Goal: Task Accomplishment & Management: Use online tool/utility

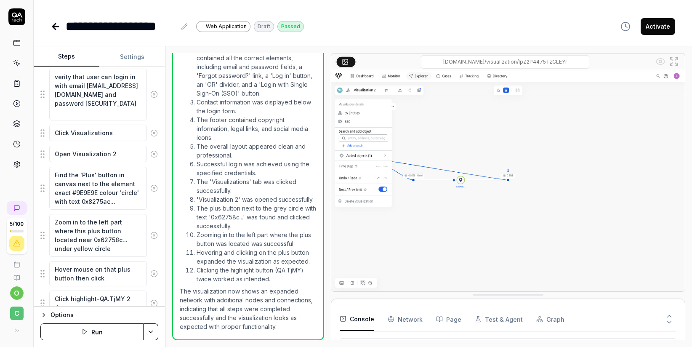
scroll to position [337, 0]
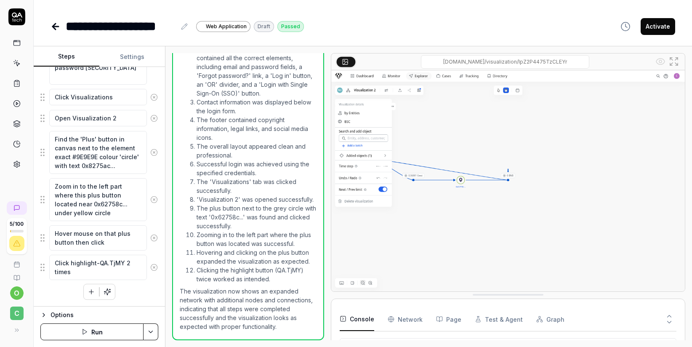
click at [106, 294] on icon "button" at bounding box center [107, 292] width 8 height 8
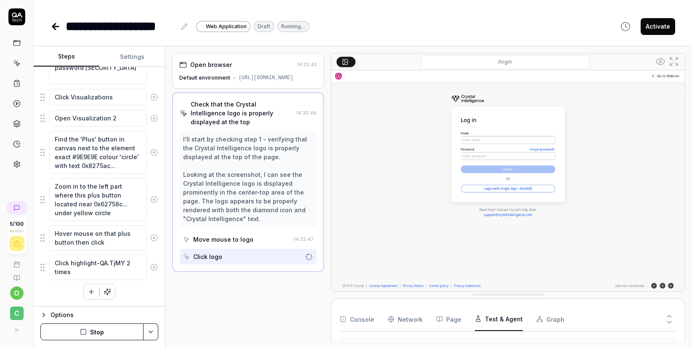
click at [492, 318] on button "Test & Agent" at bounding box center [499, 319] width 48 height 24
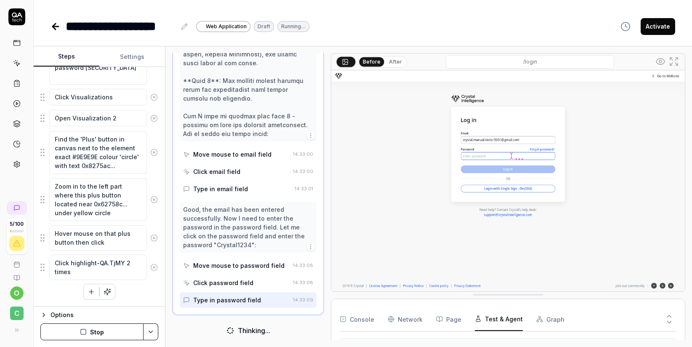
scroll to position [369, 0]
type textarea "*"
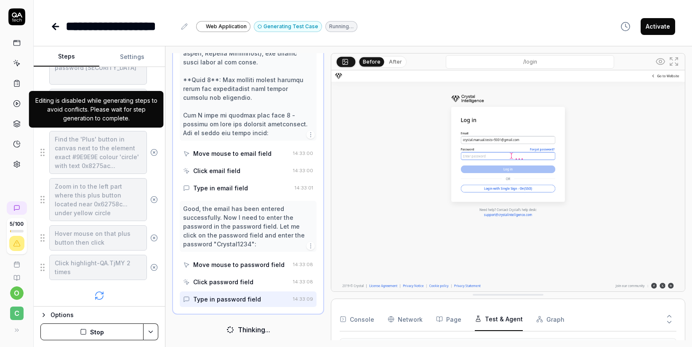
scroll to position [384, 0]
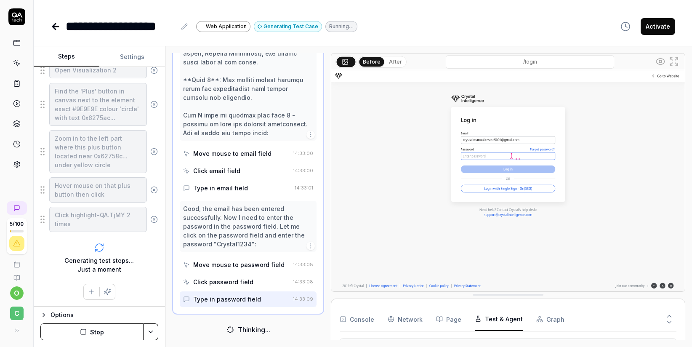
click at [53, 27] on icon at bounding box center [56, 27] width 6 height 0
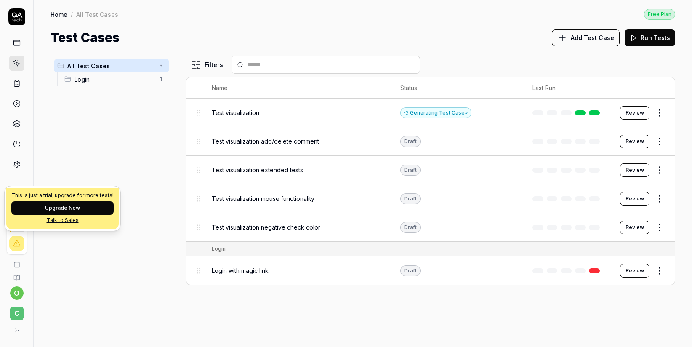
click at [68, 207] on button "Upgrade Now" at bounding box center [62, 207] width 102 height 13
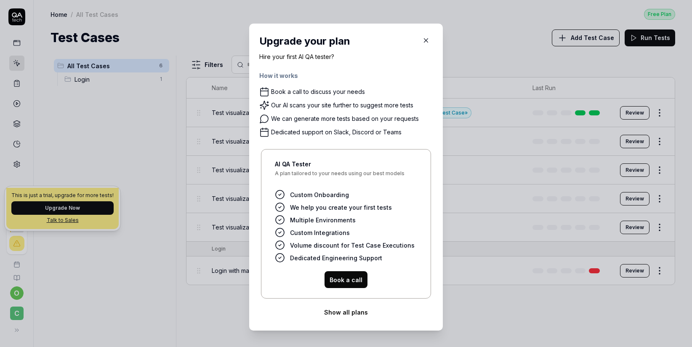
click at [422, 42] on icon "button" at bounding box center [426, 41] width 8 height 8
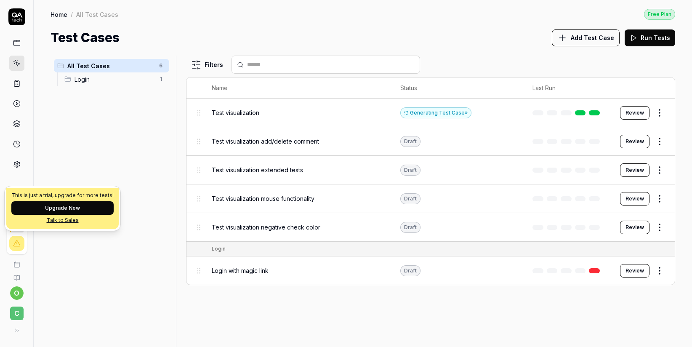
click at [115, 162] on div "All Test Cases 6 Login 1" at bounding box center [111, 196] width 122 height 281
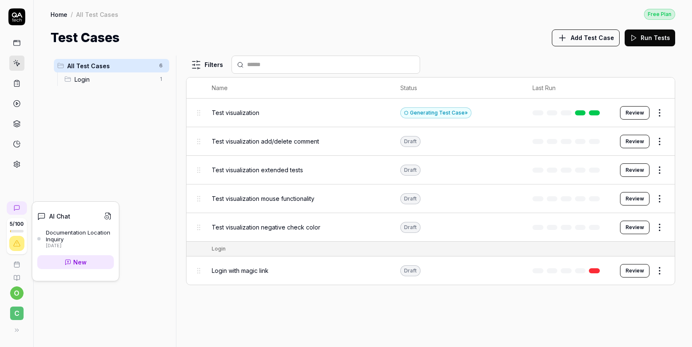
click at [13, 208] on icon at bounding box center [10, 206] width 5 height 5
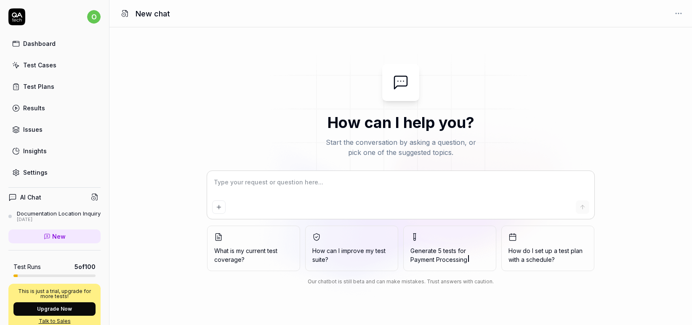
click at [45, 70] on link "Test Cases" at bounding box center [54, 65] width 92 height 16
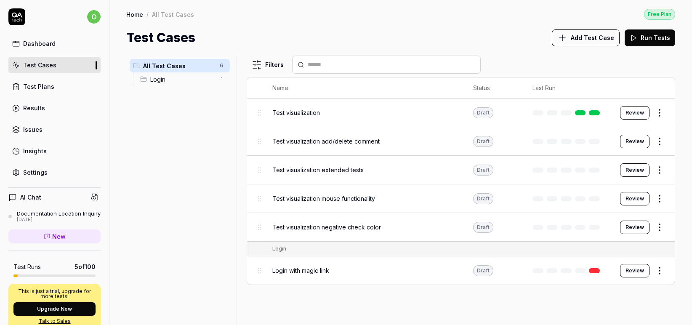
click at [323, 113] on div "Test visualization" at bounding box center [364, 112] width 184 height 9
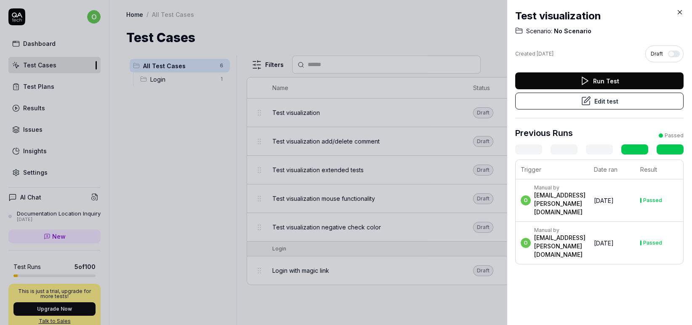
click at [605, 102] on button "Edit test" at bounding box center [599, 101] width 168 height 17
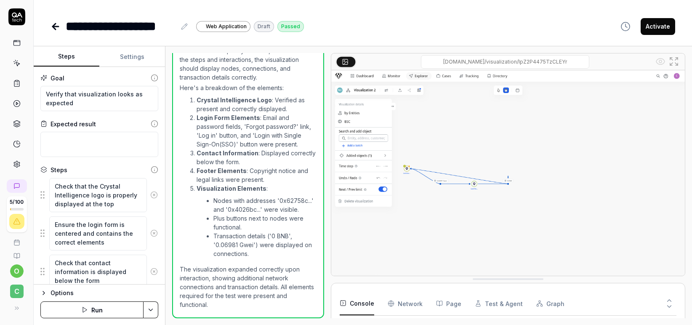
scroll to position [517, 0]
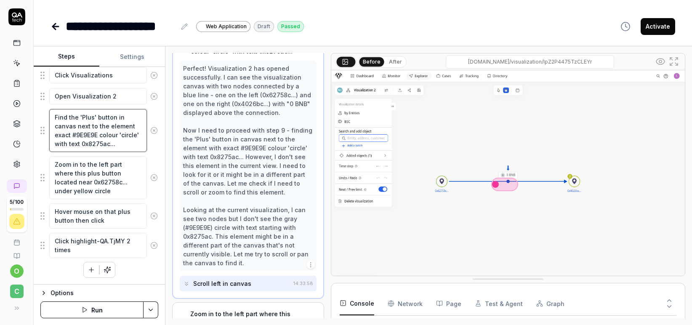
scroll to position [218, 0]
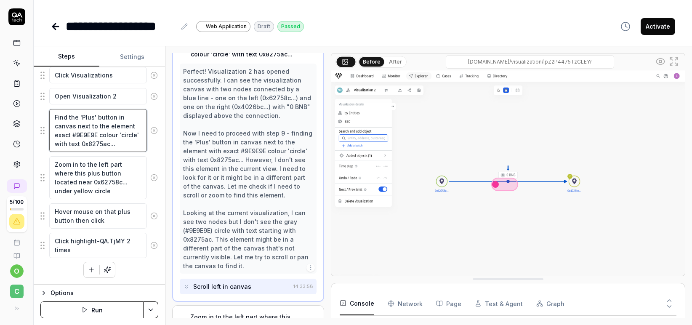
drag, startPoint x: 78, startPoint y: 120, endPoint x: 93, endPoint y: 139, distance: 23.7
click at [93, 139] on textarea "Find the 'Plus' button in canvas next to the element exact #9E9E9E colour 'circ…" at bounding box center [98, 130] width 98 height 43
click at [101, 124] on textarea "Find the 'Plus' button in canvas next to the element exact #9E9E9E colour 'circ…" at bounding box center [98, 130] width 98 height 43
drag, startPoint x: 80, startPoint y: 128, endPoint x: 105, endPoint y: 129, distance: 25.3
click at [105, 129] on textarea "Find the 'Plus' button in canvas next to the element exact #9E9E9E colour 'circ…" at bounding box center [98, 130] width 98 height 43
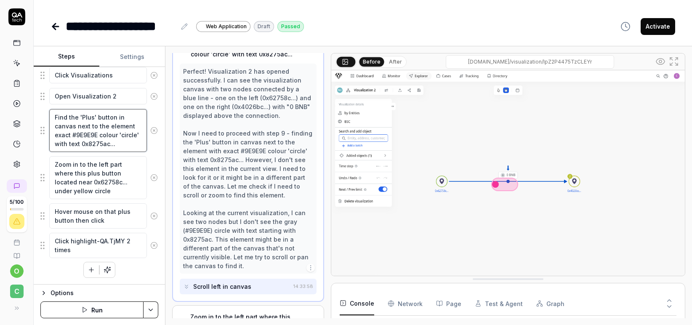
drag, startPoint x: 126, startPoint y: 141, endPoint x: 80, endPoint y: 130, distance: 47.1
click at [80, 130] on textarea "Find the 'Plus' button in canvas next to the element exact #9E9E9E colour 'circ…" at bounding box center [98, 130] width 98 height 43
type textarea "*"
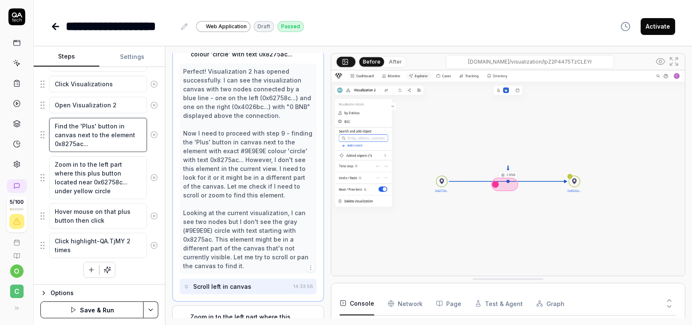
type textarea "Find the 'Plus' button in canvas next to the element 0x8275ac..."
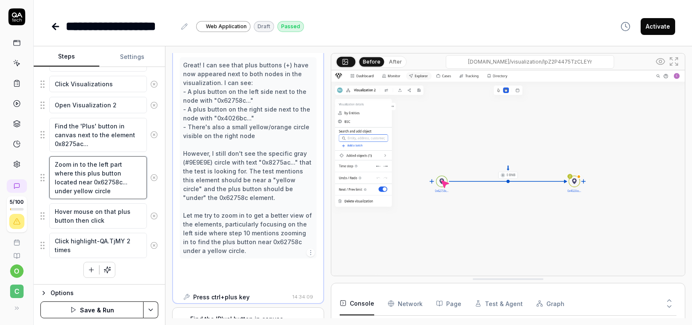
scroll to position [270, 0]
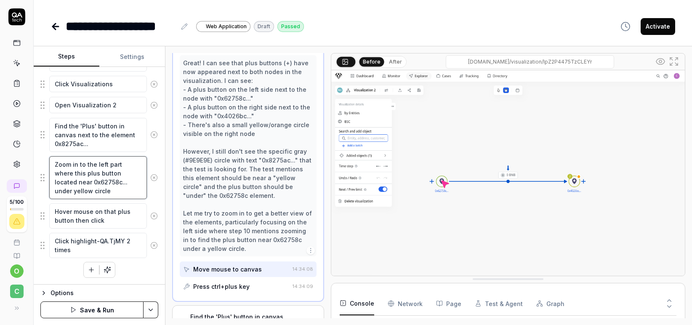
drag, startPoint x: 55, startPoint y: 182, endPoint x: 117, endPoint y: 194, distance: 63.9
click at [117, 194] on textarea "Zoom in to the left part where this plus button located near 0x62758c... under …" at bounding box center [98, 177] width 98 height 43
type textarea "*"
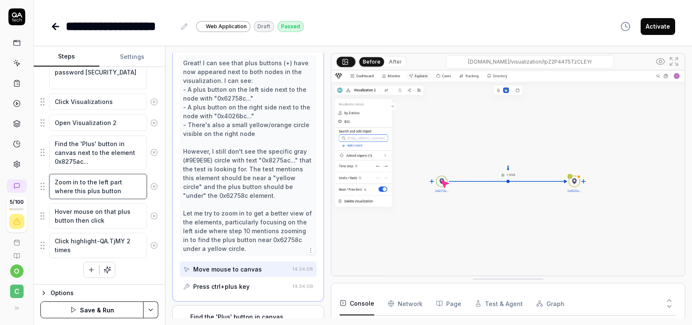
type textarea "Zoom in to the left part where this plus button"
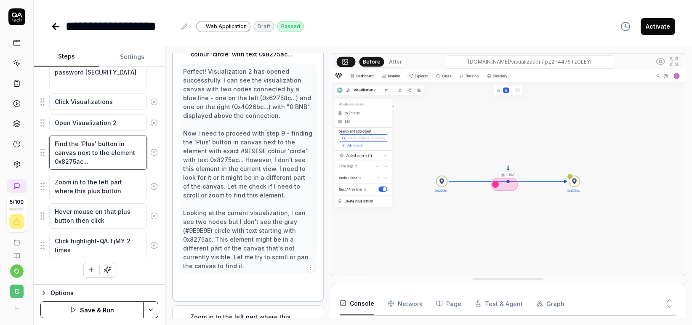
scroll to position [218, 0]
drag, startPoint x: 89, startPoint y: 163, endPoint x: 48, endPoint y: 160, distance: 41.8
click at [48, 160] on div "Find the 'Plus' button in canvas next to the element 0x8275ac..." at bounding box center [99, 152] width 118 height 35
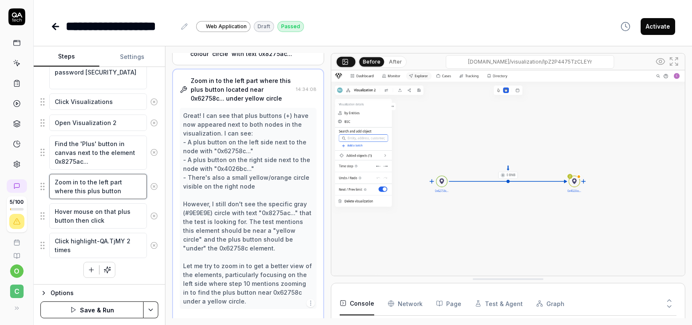
click at [117, 191] on textarea "Zoom in to the left part where this plus button" at bounding box center [98, 186] width 98 height 25
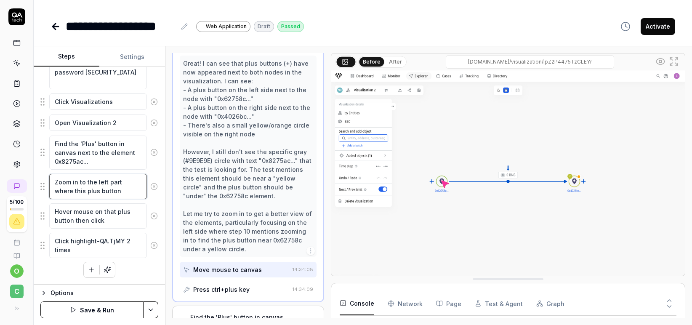
scroll to position [270, 0]
type textarea "*"
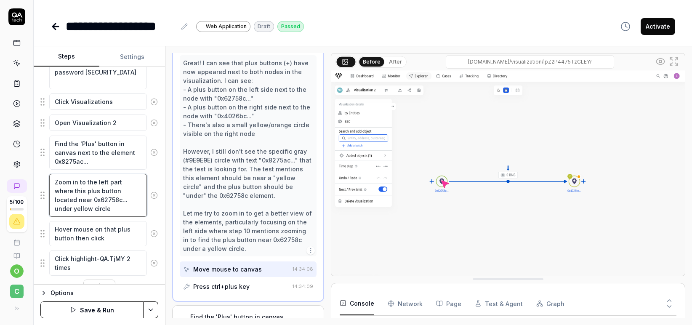
type textarea "Zoom in to the left part where this plus button located near 0x62758c... under …"
click at [69, 163] on textarea "Find the 'Plus' button in canvas next to the element 0x8275ac..." at bounding box center [98, 152] width 98 height 34
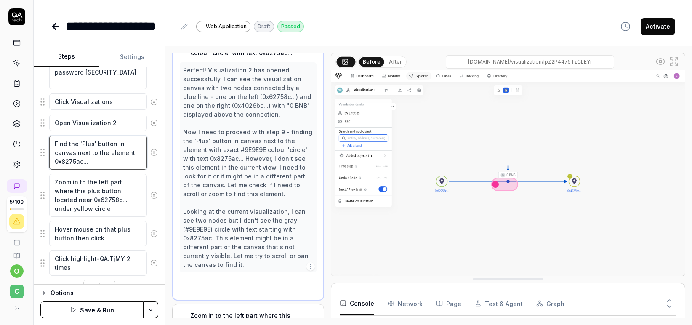
scroll to position [218, 0]
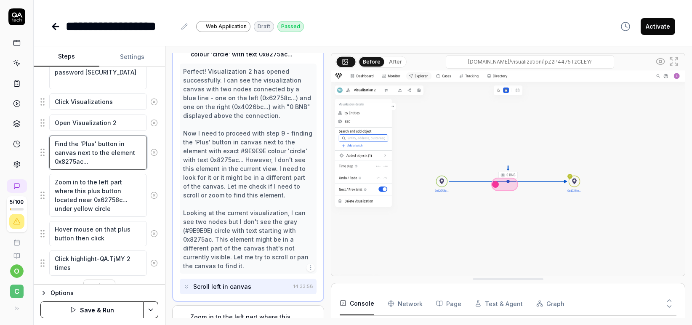
drag, startPoint x: 89, startPoint y: 163, endPoint x: 48, endPoint y: 160, distance: 41.8
click at [48, 160] on div "Find the 'Plus' button in canvas next to the element 0x8275ac..." at bounding box center [99, 152] width 118 height 35
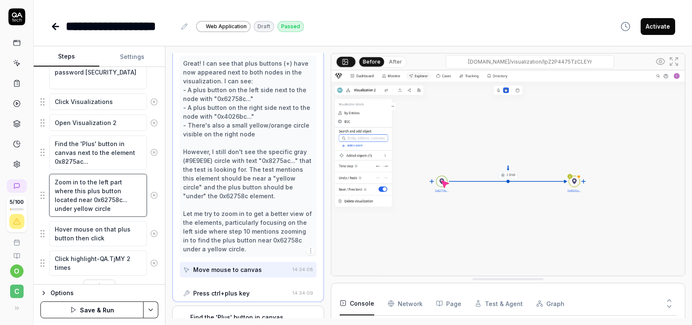
scroll to position [270, 0]
drag, startPoint x: 92, startPoint y: 198, endPoint x: 125, endPoint y: 199, distance: 32.8
click at [125, 199] on textarea "Zoom in to the left part where this plus button located near 0x62758c... under …" at bounding box center [98, 195] width 98 height 43
paste textarea "8275a"
type textarea "*"
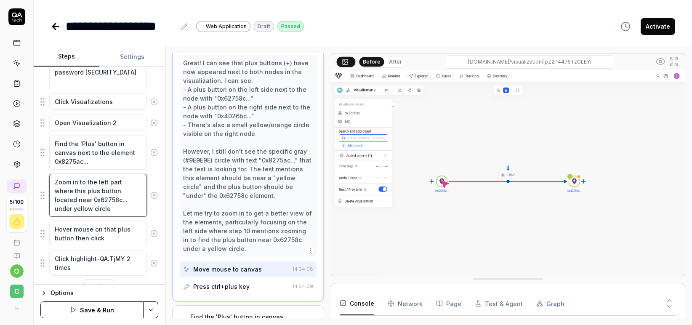
type textarea "Zoom in to the left part where this plus button located near 0x8275ac... under …"
drag, startPoint x: 76, startPoint y: 199, endPoint x: 122, endPoint y: 215, distance: 49.0
click at [122, 215] on textarea "Zoom in to the left part where this plus button located near 0x8275ac... under …" at bounding box center [98, 195] width 98 height 43
type textarea "*"
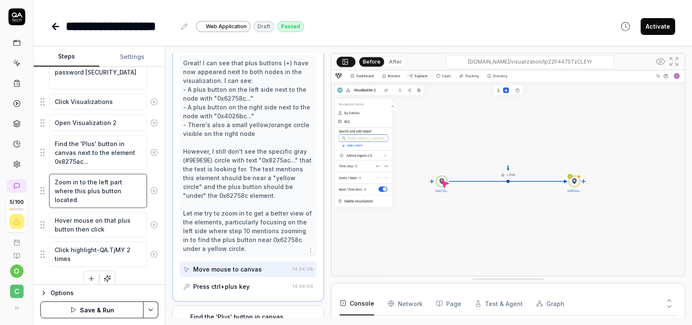
type textarea "Zoom in to the left part where this plus button located"
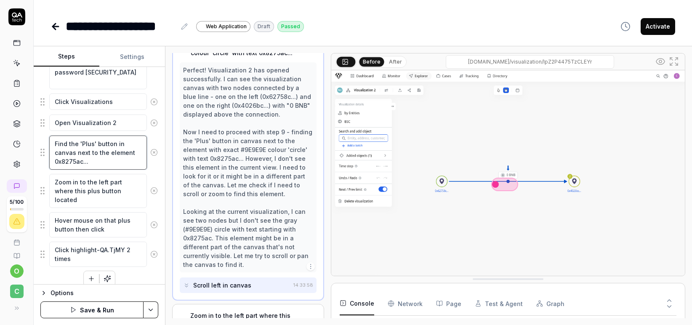
scroll to position [218, 0]
drag, startPoint x: 102, startPoint y: 163, endPoint x: 45, endPoint y: 159, distance: 56.5
click at [45, 159] on div "Find the 'Plus' button in canvas next to the element 0x8275ac..." at bounding box center [99, 152] width 118 height 35
click at [99, 204] on textarea "Zoom in to the left part where this plus button located" at bounding box center [98, 191] width 98 height 34
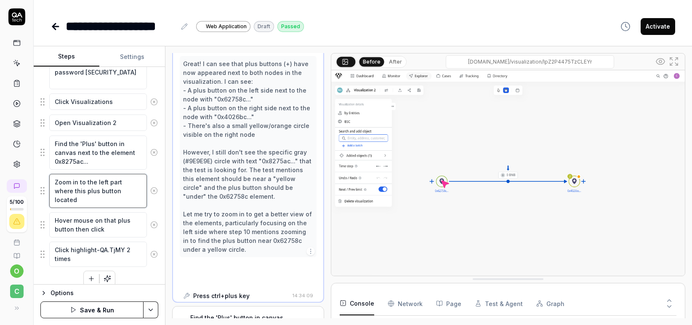
scroll to position [270, 0]
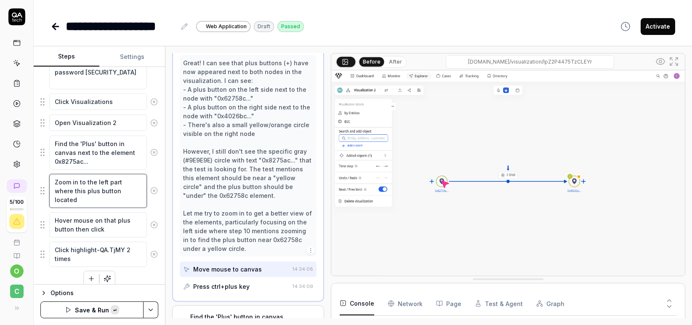
type textarea "*"
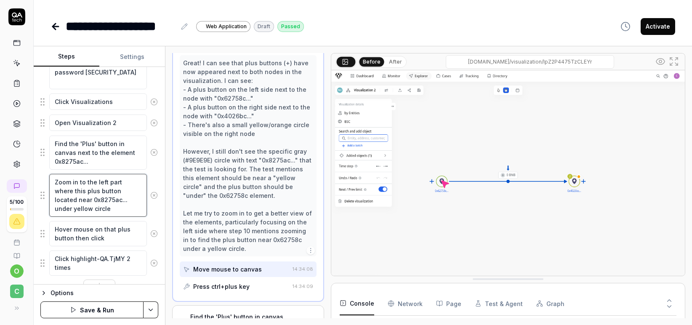
type textarea "Zoom in to the left part where this plus button located near 0x8275ac... under …"
click at [103, 165] on textarea "Find the 'Plus' button in canvas next to the element 0x8275ac..." at bounding box center [98, 152] width 98 height 34
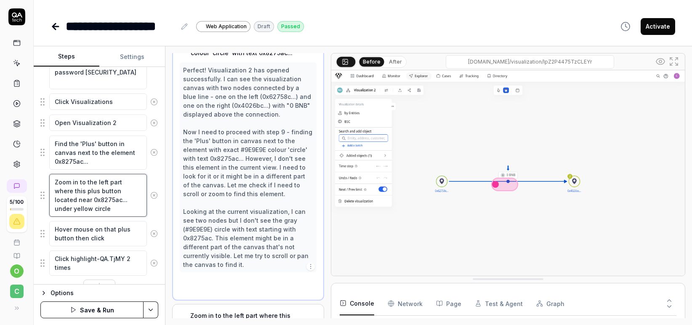
type textarea "*"
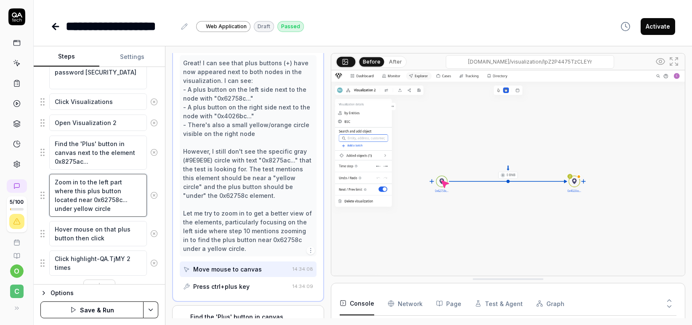
type textarea "Zoom in to the left part where this plus button located near 0x62758c... under …"
click at [104, 162] on textarea "Find the 'Plus' button in canvas next to the element 0x8275ac..." at bounding box center [98, 152] width 98 height 34
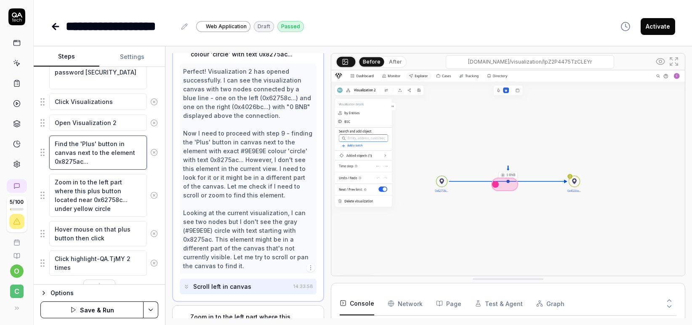
scroll to position [218, 0]
type textarea "*"
type textarea "Find the 'Plus' button in canvas next to the element exact #9E9E9E colour 'circ…"
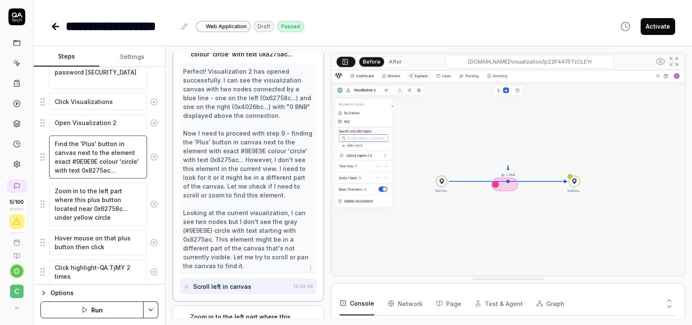
click at [130, 166] on textarea "Find the 'Plus' button in canvas next to the element exact #9E9E9E colour 'circ…" at bounding box center [98, 156] width 98 height 43
drag, startPoint x: 96, startPoint y: 160, endPoint x: 122, endPoint y: 160, distance: 25.7
click at [122, 160] on textarea "Find the 'Plus' button in canvas next to the element exact #9E9E9E colour 'circ…" at bounding box center [98, 156] width 98 height 43
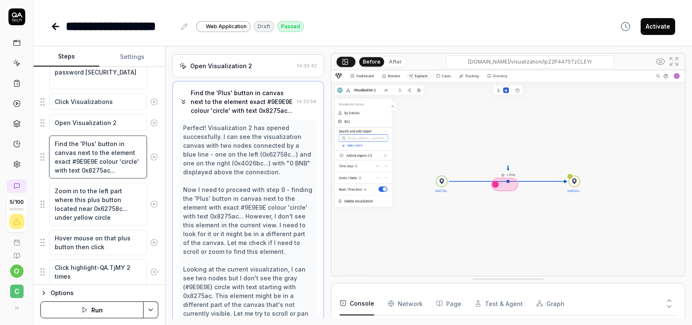
scroll to position [24, 0]
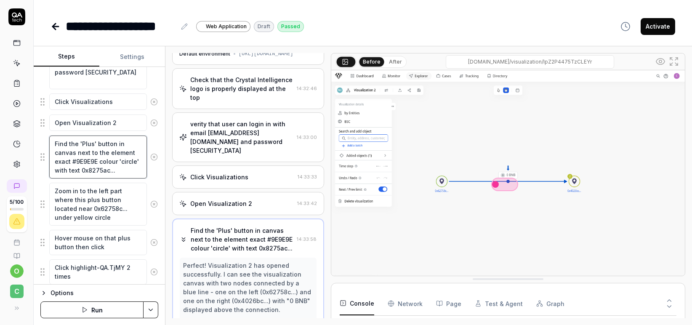
click at [128, 162] on textarea "Find the 'Plus' button in canvas next to the element exact #9E9E9E colour 'circ…" at bounding box center [98, 156] width 98 height 43
drag, startPoint x: 96, startPoint y: 161, endPoint x: 123, endPoint y: 162, distance: 27.4
click at [123, 162] on textarea "Find the 'Plus' button in canvas next to the element exact #9E9E9E colour 'circ…" at bounding box center [98, 156] width 98 height 43
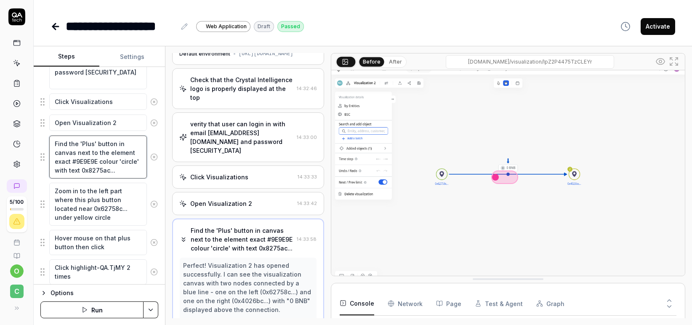
scroll to position [12, 0]
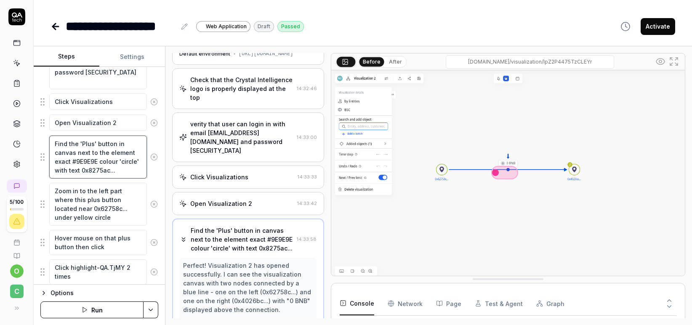
drag, startPoint x: 97, startPoint y: 161, endPoint x: 124, endPoint y: 165, distance: 27.2
click at [124, 165] on textarea "Find the 'Plus' button in canvas next to the element exact #9E9E9E colour 'circ…" at bounding box center [98, 156] width 98 height 43
type textarea "*"
type textarea "Find the 'Plus' button in canvas next to the element exact #9E9E9E colour 'circ…"
click at [382, 302] on div "Console Network Page Test & Agent Graph" at bounding box center [507, 304] width 337 height 24
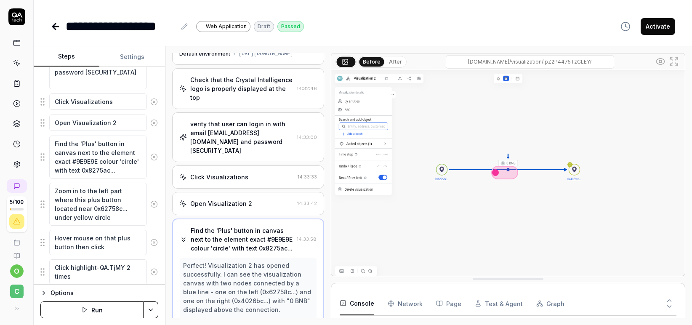
click at [357, 302] on button "Console" at bounding box center [356, 304] width 34 height 24
click at [668, 307] on icon at bounding box center [669, 306] width 8 height 8
drag, startPoint x: 358, startPoint y: 303, endPoint x: 355, endPoint y: 288, distance: 15.4
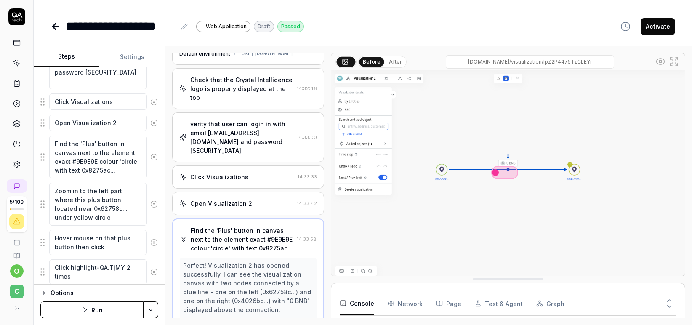
click at [360, 284] on div "Before After dev.cbdev.site/visualization/lpZ2P4475TzCLEYr Console Network Page…" at bounding box center [508, 185] width 354 height 265
drag, startPoint x: 96, startPoint y: 161, endPoint x: 121, endPoint y: 160, distance: 24.8
click at [121, 160] on textarea "Find the 'Plus' button in canvas next to the element exact #9E9E9E colour 'circ…" at bounding box center [98, 156] width 98 height 43
type textarea "*"
type textarea "Find the 'Plus' button in canvas next to the element exact g colour 'circle' wi…"
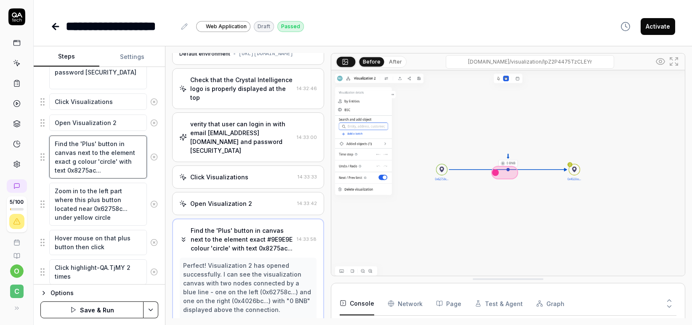
type textarea "*"
type textarea "Find the 'Plus' button in canvas next to the element exact gr colour 'circle' w…"
type textarea "*"
type textarea "Find the 'Plus' button in canvas next to the element exact gre colour 'circle' …"
type textarea "*"
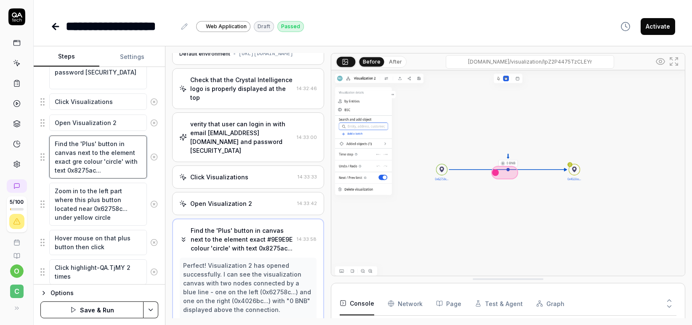
type textarea "Find the 'Plus' button in canvas next to the element exact gree colour 'circle'…"
type textarea "*"
type textarea "Find the 'Plus' button in canvas next to the element exact green colour 'circle…"
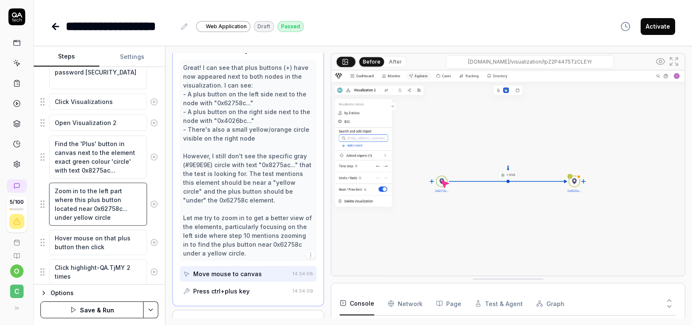
scroll to position [270, 0]
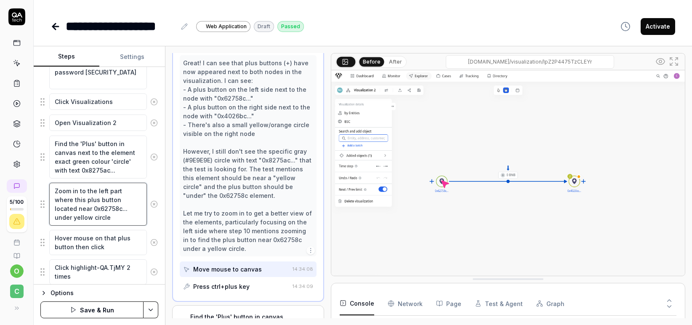
drag, startPoint x: 93, startPoint y: 208, endPoint x: 135, endPoint y: 208, distance: 41.6
click at [135, 208] on textarea "Zoom in to the left part where this plus button located near 0x62758c... under …" at bounding box center [98, 204] width 98 height 43
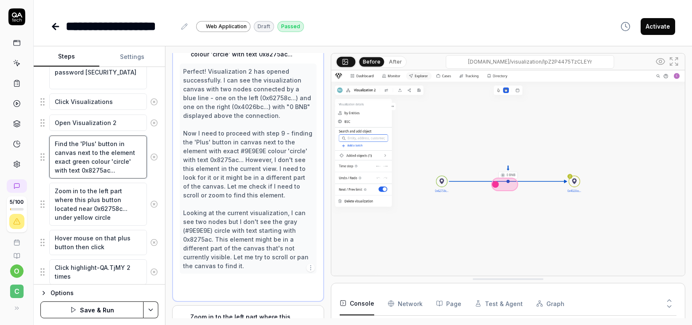
scroll to position [218, 0]
drag, startPoint x: 93, startPoint y: 171, endPoint x: 40, endPoint y: 170, distance: 52.6
click at [40, 170] on div "Find the 'Plus' button in canvas next to the element exact green colour 'circle…" at bounding box center [99, 157] width 118 height 44
paste textarea "62758c..."
type textarea "*"
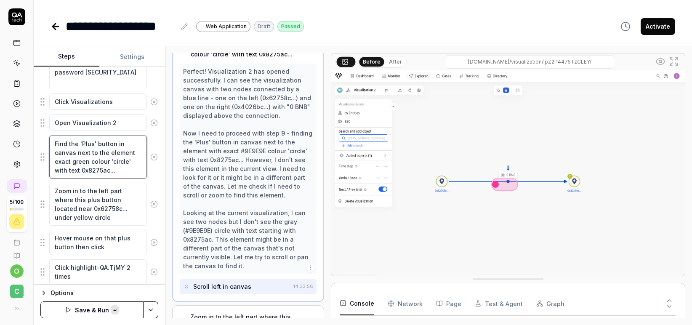
type textarea "Find the 'Plus' button in canvas next to the element exact green colour 'circle…"
click at [103, 153] on textarea "Find the 'Plus' button in canvas next to the element exact green colour 'circle…" at bounding box center [98, 156] width 98 height 43
type textarea "*"
type textarea "Find the 'Plus' button in canvas next to the element exact y colour 'circle' wi…"
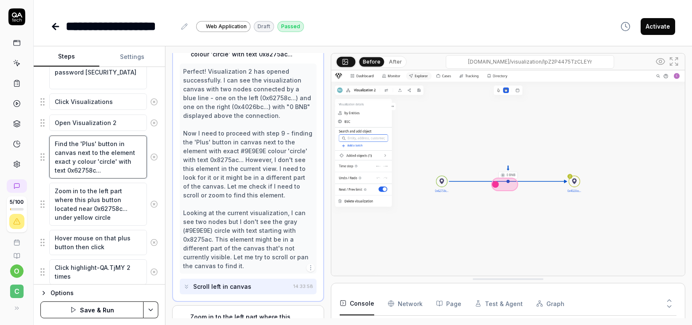
type textarea "*"
type textarea "Find the 'Plus' button in canvas next to the element exact ye colour 'circle' w…"
type textarea "*"
type textarea "Find the 'Plus' button in canvas next to the element exact yel colour 'circle' …"
type textarea "*"
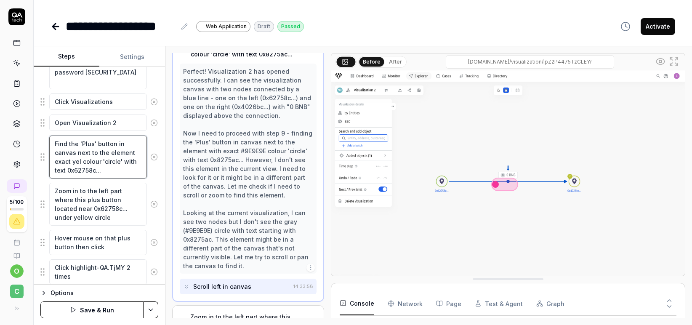
type textarea "Find the 'Plus' button in canvas next to the element exact yell colour 'circle'…"
type textarea "*"
type textarea "Find the 'Plus' button in canvas next to the element exact yello colour 'circle…"
type textarea "*"
type textarea "Find the 'Plus' button in canvas next to the element exact yellow colour 'circl…"
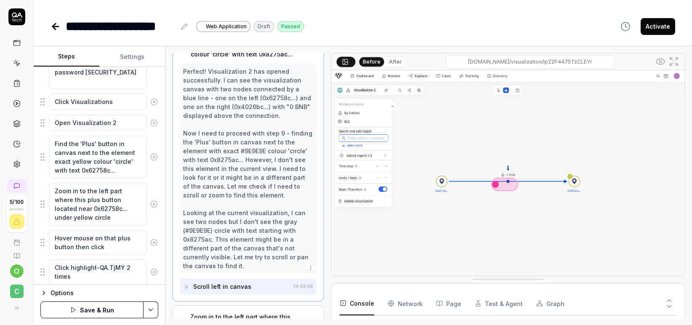
click at [96, 310] on button "Save & Run" at bounding box center [91, 309] width 103 height 17
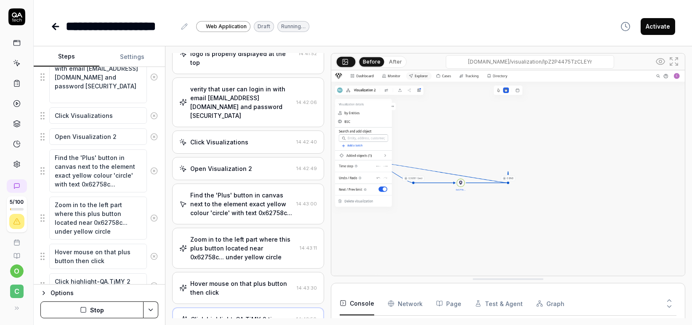
scroll to position [27, 0]
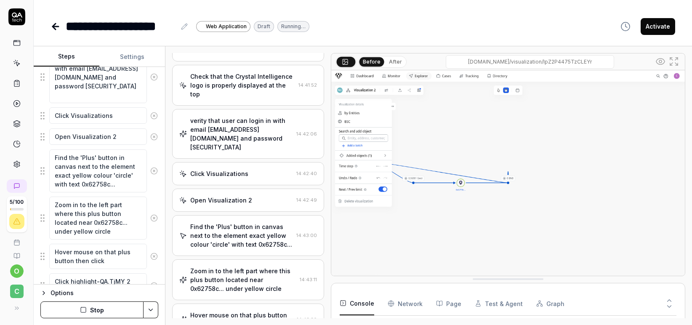
click at [240, 249] on div "Find the 'Plus' button in canvas next to the element exact yellow colour 'circl…" at bounding box center [241, 235] width 103 height 27
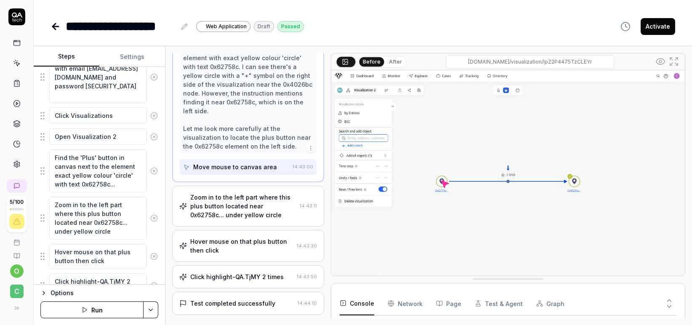
scroll to position [526, 0]
click at [245, 219] on div "Zoom in to the left part where this plus button located near 0x62758c... under …" at bounding box center [243, 206] width 106 height 27
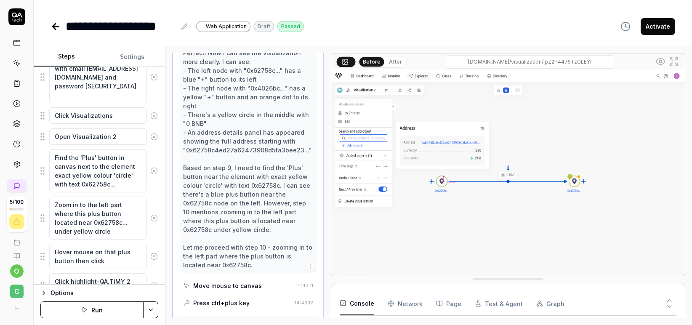
scroll to position [167, 0]
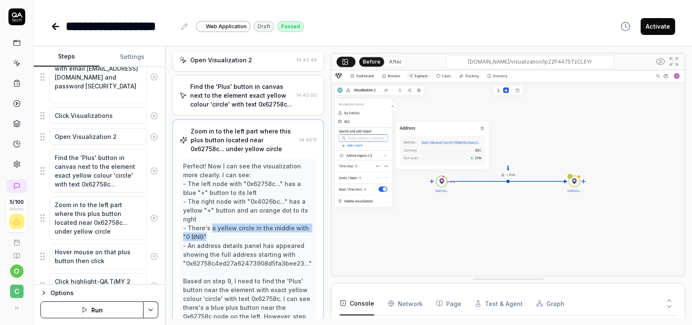
drag, startPoint x: 210, startPoint y: 245, endPoint x: 299, endPoint y: 252, distance: 89.1
click at [299, 252] on div "Perfect! Now I can see the visualization more clearly. I can see: - The left no…" at bounding box center [248, 272] width 130 height 221
click at [212, 254] on div "Perfect! Now I can see the visualization more clearly. I can see: - The left no…" at bounding box center [248, 272] width 130 height 221
drag, startPoint x: 211, startPoint y: 253, endPoint x: 192, endPoint y: 248, distance: 19.6
click at [174, 244] on div "Zoom in to the left part where this plus button located near 0x62758c... under …" at bounding box center [248, 326] width 152 height 415
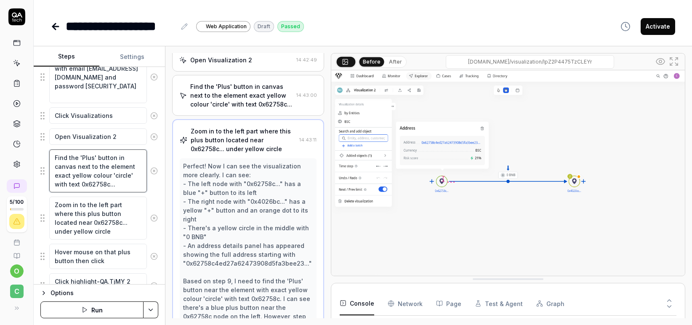
click at [101, 169] on textarea "Find the 'Plus' button in canvas next to the element exact yellow colour 'circl…" at bounding box center [98, 170] width 98 height 43
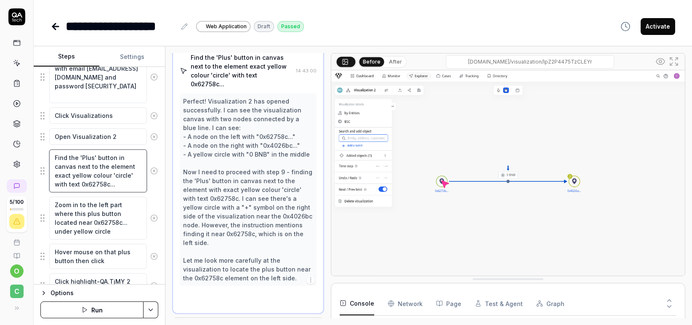
scroll to position [200, 0]
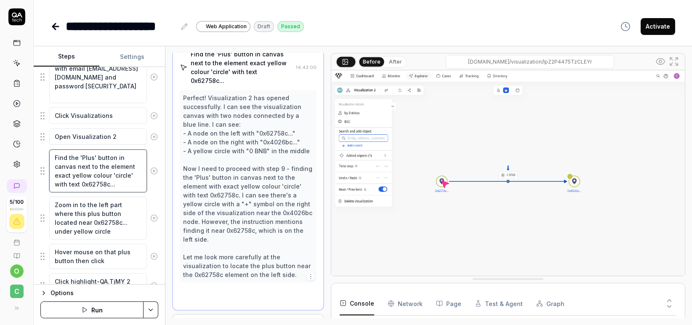
click at [101, 169] on textarea "Find the 'Plus' button in canvas next to the element exact yellow colour 'circl…" at bounding box center [98, 170] width 98 height 43
type textarea "*"
type textarea "Find the 'Plus' button in canvas next to the element exact r colour 'circle' wi…"
type textarea "*"
type textarea "Find the 'Plus' button in canvas next to the element exact ri colour 'circle' w…"
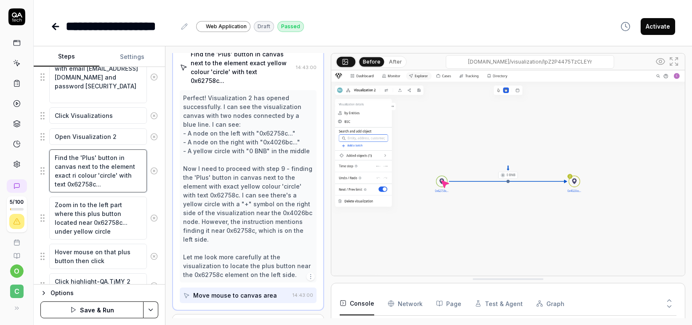
type textarea "*"
type textarea "Find the 'Plus' button in canvas next to the element exact r colour 'circle' wi…"
type textarea "*"
type textarea "Find the 'Plus' button in canvas next to the element exact colour 'circle' with…"
type textarea "*"
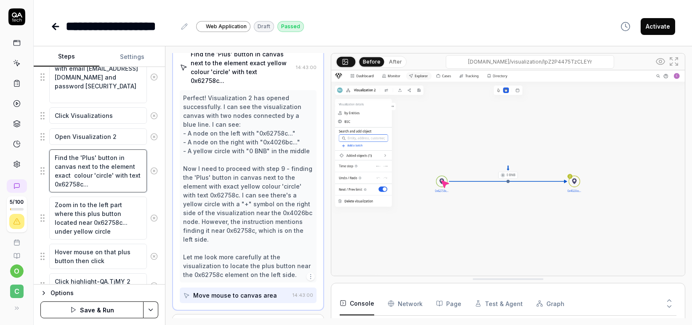
type textarea "Find the 'Plus' button in canvas next to the element exact g colour 'circle' wi…"
type textarea "*"
type textarea "Find the 'Plus' button in canvas next to the element exact gr colour 'circle' w…"
type textarea "*"
type textarea "Find the 'Plus' button in canvas next to the element exact gre colour 'circle' …"
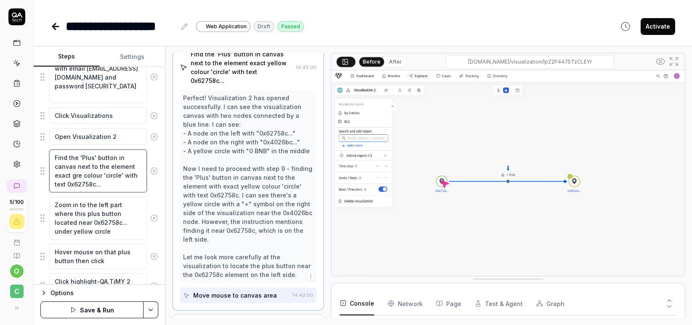
type textarea "*"
type textarea "Find the 'Plus' button in canvas next to the element exact gree colour 'circle'…"
type textarea "*"
type textarea "Find the 'Plus' button in canvas next to the element exact green colour 'circle…"
type textarea "*"
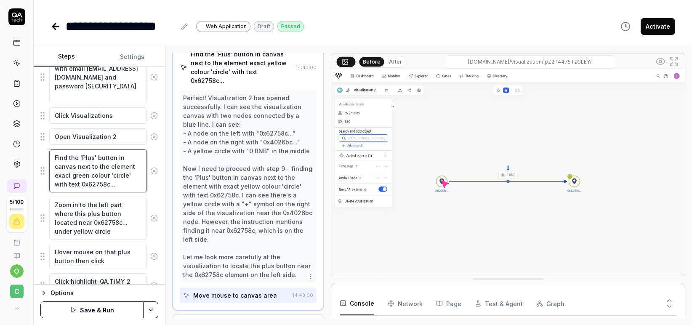
type textarea "Find the 'Plus' button in canvas next to the element exact green colour 'circle…"
type textarea "*"
type textarea "Find the 'Plus' button in canvas next to the element exact green colour 'circle…"
type textarea "*"
type textarea "Find the 'Plus' button in canvas next to the element exact gree colour 'circle'…"
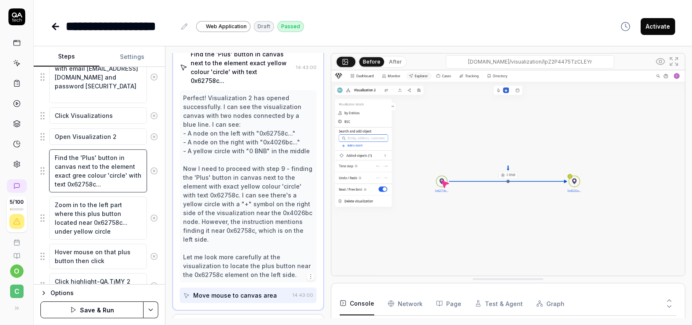
type textarea "*"
type textarea "Find the 'Plus' button in canvas next to the element exact gre colour 'circle' …"
type textarea "*"
type textarea "Find the 'Plus' button in canvas next to the element exact gr colour 'circle' w…"
type textarea "*"
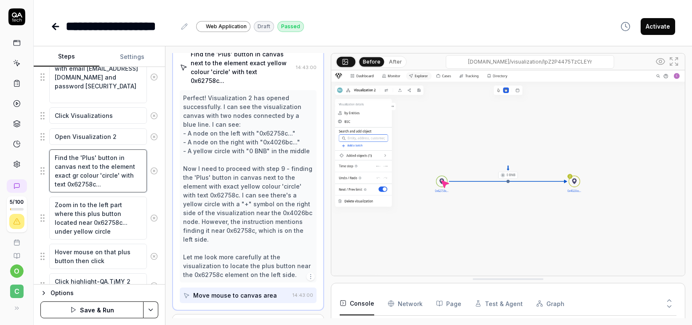
type textarea "Find the 'Plus' button in canvas next to the element exact g colour 'circle' wi…"
type textarea "*"
type textarea "Find the 'Plus' button in canvas next to the element exact colour 'circle' with…"
type textarea "*"
type textarea "Find the 'Plus' button in canvas next to the element exact y colour 'circle' wi…"
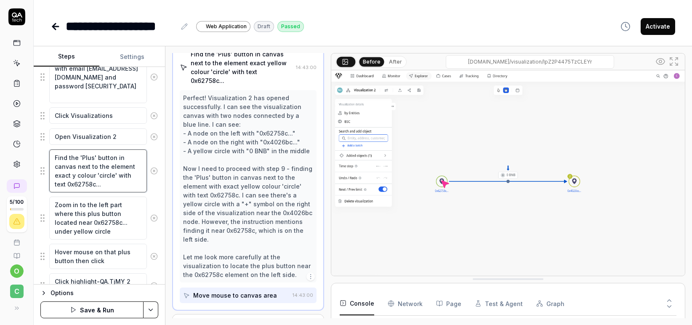
type textarea "*"
type textarea "Find the 'Plus' button in canvas next to the element exact ye colour 'circle' w…"
type textarea "*"
type textarea "Find the 'Plus' button in canvas next to the element exact yel colour 'circle' …"
type textarea "*"
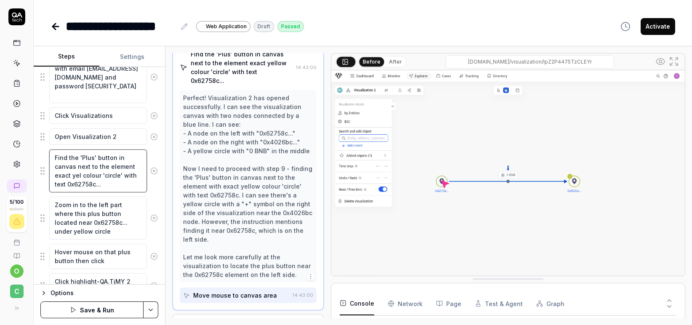
type textarea "Find the 'Plus' button in canvas next to the element exact yell colour 'circle'…"
type textarea "*"
type textarea "Find the 'Plus' button in canvas next to the element exact yello colour 'circle…"
type textarea "*"
type textarea "Find the 'Plus' button in canvas next to the element exact yellow colour 'circl…"
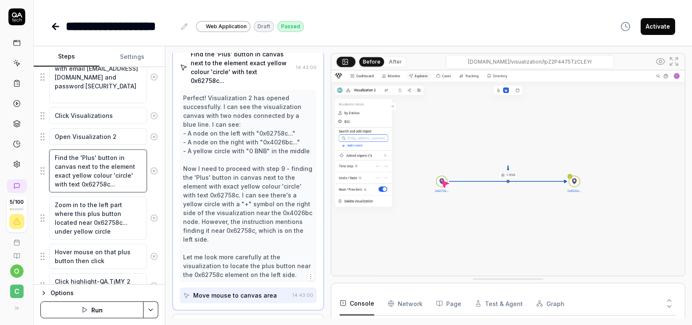
click at [101, 186] on textarea "Find the 'Plus' button in canvas next to the element exact yellow colour 'circl…" at bounding box center [98, 170] width 98 height 43
type textarea "*"
type textarea "Find the 'Plus' button in canvas next to the element exact yellow colour 'circl…"
type textarea "*"
type textarea "Find the 'Plus' button in canvas next to the element exact yellow colour 'circl…"
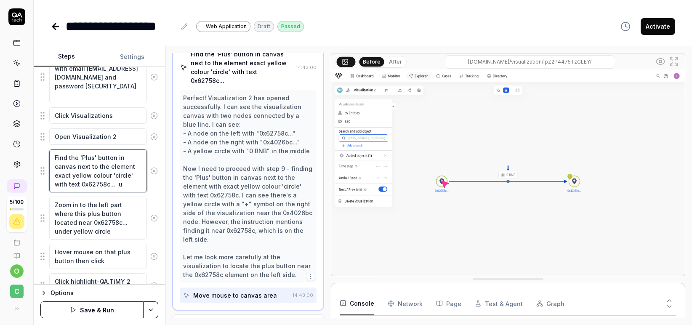
type textarea "*"
type textarea "Find the 'Plus' button in canvas next to the element exact yellow colour 'circl…"
type textarea "*"
type textarea "Find the 'Plus' button in canvas next to the element exact yellow colour 'circl…"
type textarea "*"
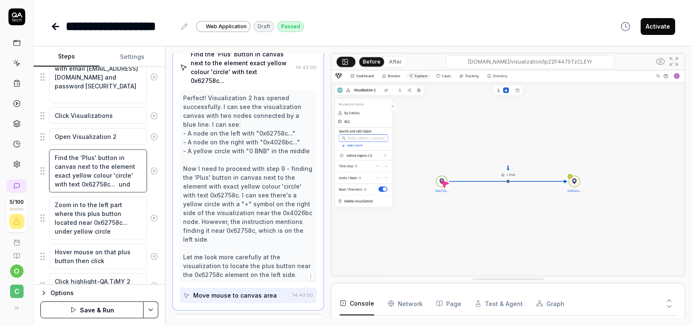
type textarea "Find the 'Plus' button in canvas next to the element exact yellow colour 'circl…"
type textarea "*"
type textarea "Find the 'Plus' button in canvas next to the element exact yellow colour 'circl…"
type textarea "*"
type textarea "Find the 'Plus' button in canvas next to the element exact yellow colour 'circl…"
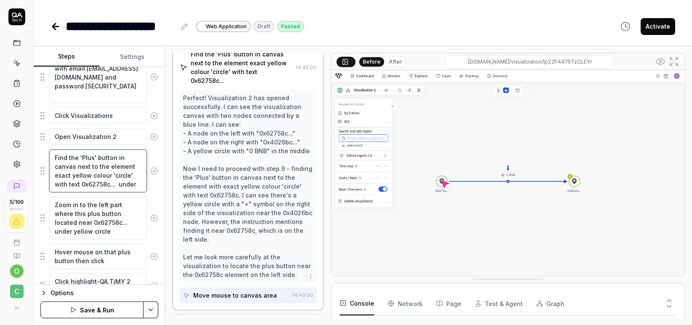
type textarea "*"
type textarea "Find the 'Plus' button in canvas next to the element exact yellow colour 'circl…"
type textarea "*"
type textarea "Find the 'Plus' button in canvas next to the element exact yellow colour 'circl…"
type textarea "*"
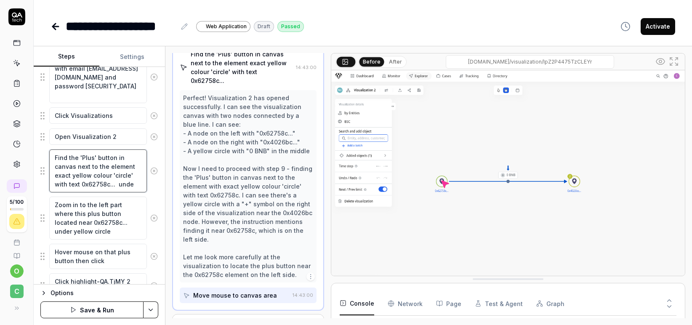
type textarea "Find the 'Plus' button in canvas next to the element exact yellow colour 'circl…"
type textarea "*"
type textarea "Find the 'Plus' button in canvas next to the element exact yellow colour 'circl…"
type textarea "*"
type textarea "Find the 'Plus' button in canvas next to the element exact yellow colour 'circl…"
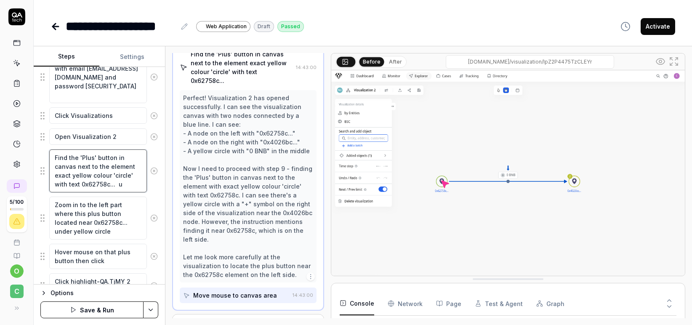
type textarea "*"
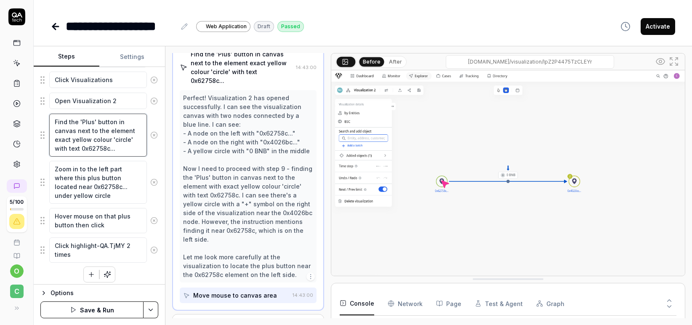
scroll to position [358, 0]
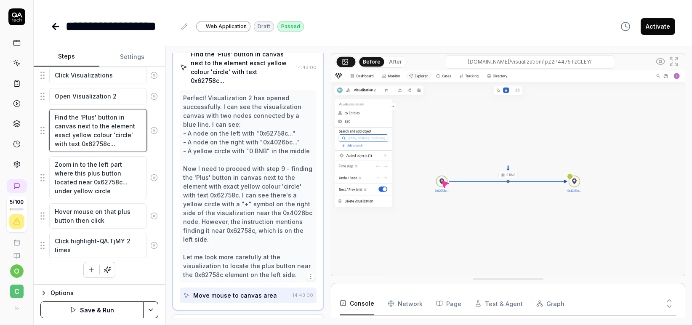
type textarea "Find the 'Plus' button in canvas next to the element exact yellow colour 'circl…"
click at [53, 27] on icon at bounding box center [56, 27] width 6 height 0
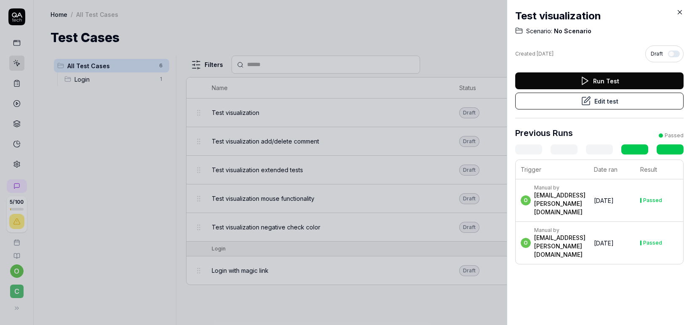
click at [679, 13] on icon at bounding box center [680, 12] width 8 height 8
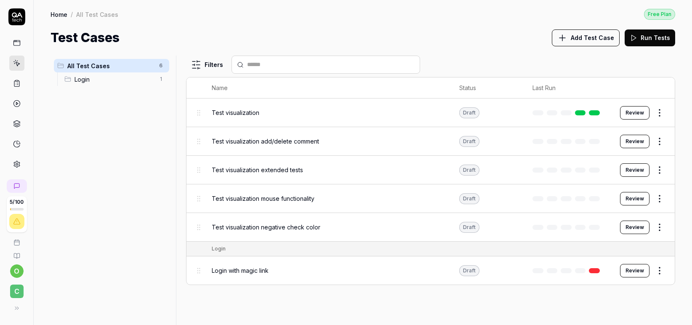
click at [638, 168] on button "Review" at bounding box center [634, 169] width 29 height 13
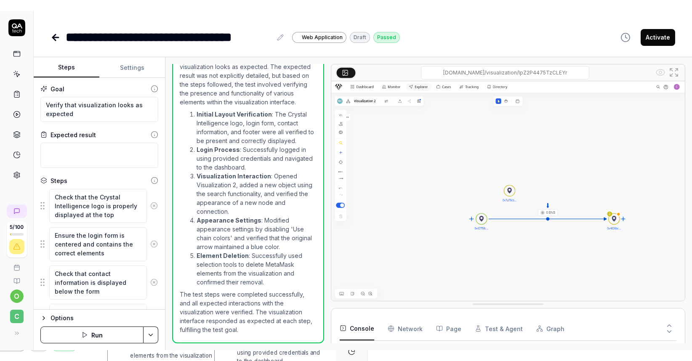
scroll to position [9, 0]
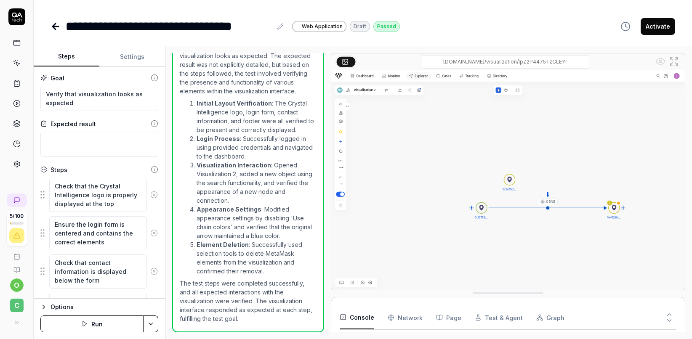
click at [46, 306] on icon "button" at bounding box center [43, 307] width 7 height 7
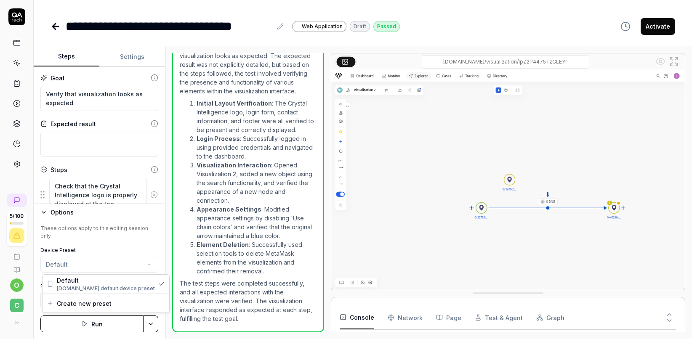
click at [143, 266] on html "**********" at bounding box center [346, 169] width 692 height 339
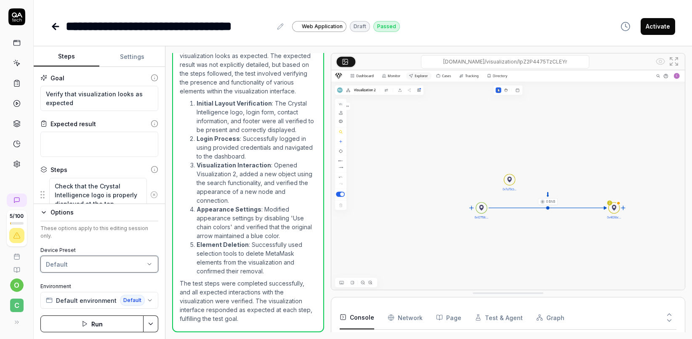
click at [143, 266] on html "**********" at bounding box center [346, 169] width 692 height 339
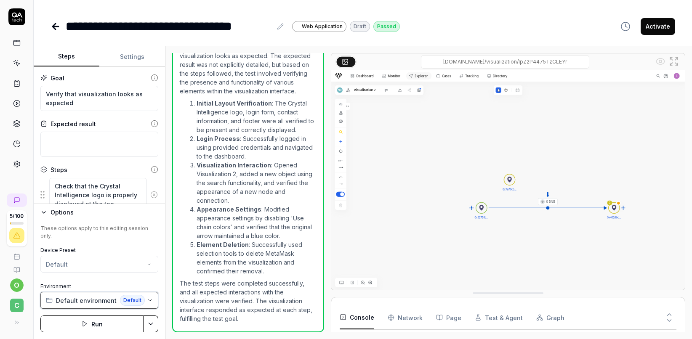
click at [152, 303] on icon "button" at bounding box center [149, 300] width 7 height 7
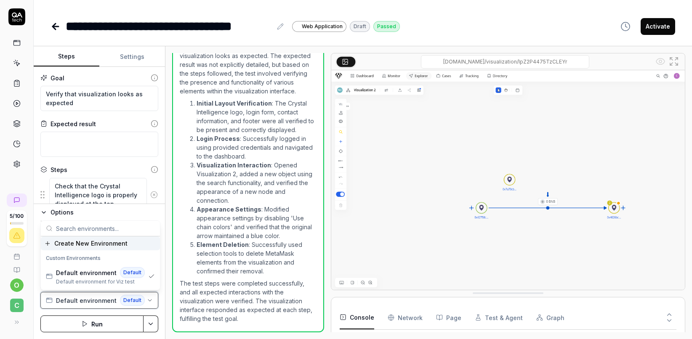
click at [152, 303] on icon "button" at bounding box center [149, 300] width 7 height 7
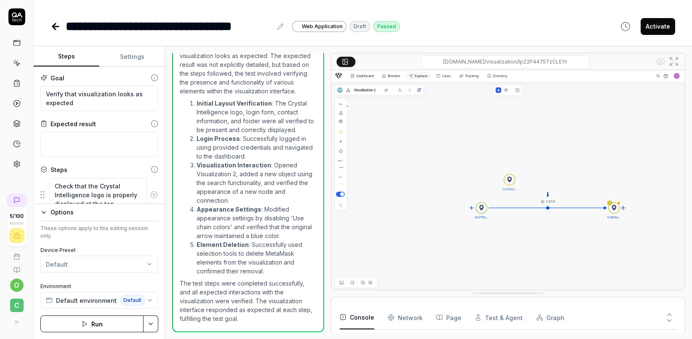
click at [45, 213] on icon "button" at bounding box center [43, 213] width 3 height 2
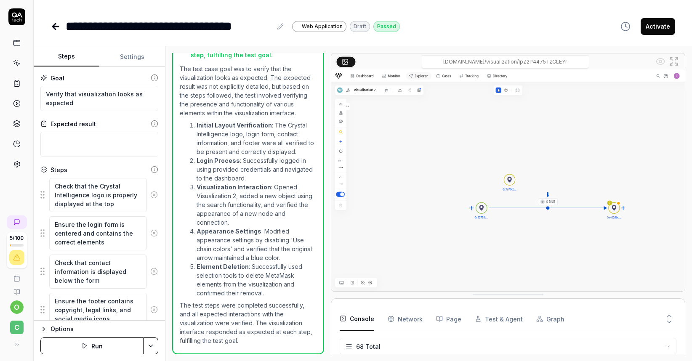
scroll to position [640, 0]
click at [16, 44] on icon at bounding box center [17, 43] width 8 height 8
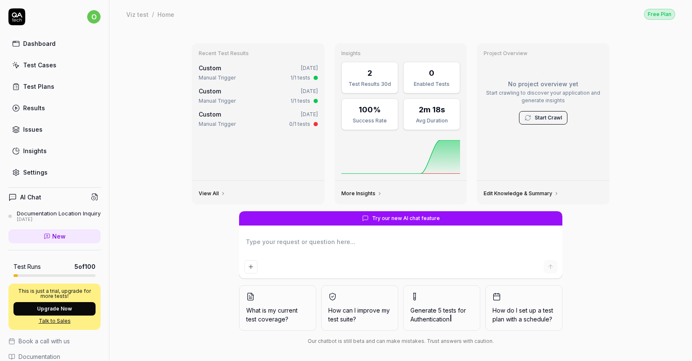
click at [40, 170] on div "Settings" at bounding box center [35, 172] width 24 height 9
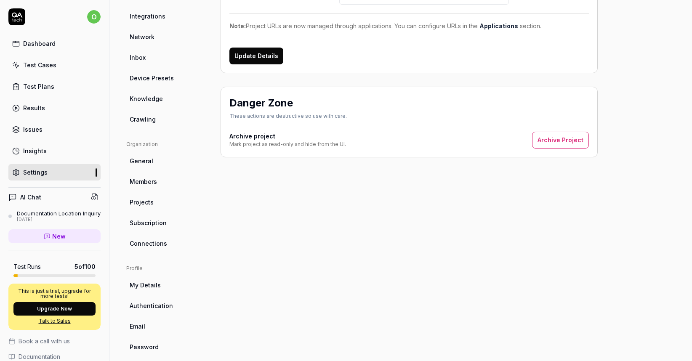
scroll to position [140, 0]
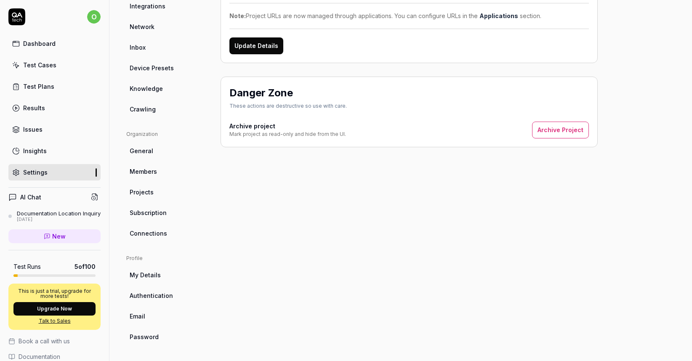
click at [144, 317] on span "Email" at bounding box center [138, 316] width 16 height 9
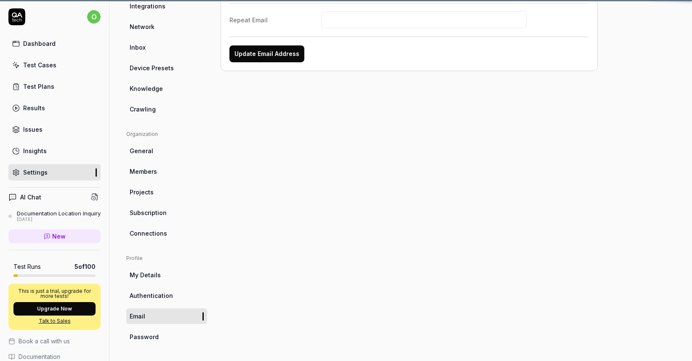
scroll to position [64, 0]
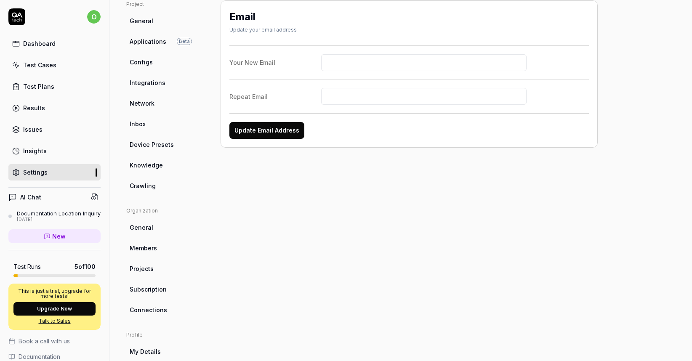
click at [135, 134] on ul "Project General Applications Beta Configs Integrations Network Inbox Device Pre…" at bounding box center [166, 96] width 81 height 193
click at [135, 128] on link "Inbox" at bounding box center [166, 124] width 81 height 16
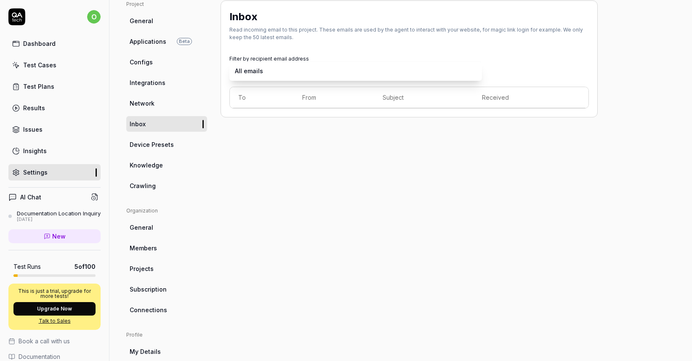
click at [384, 76] on body "o Dashboard Test Cases Test Plans Results Issues Insights Settings AI Chat Docu…" at bounding box center [346, 180] width 692 height 361
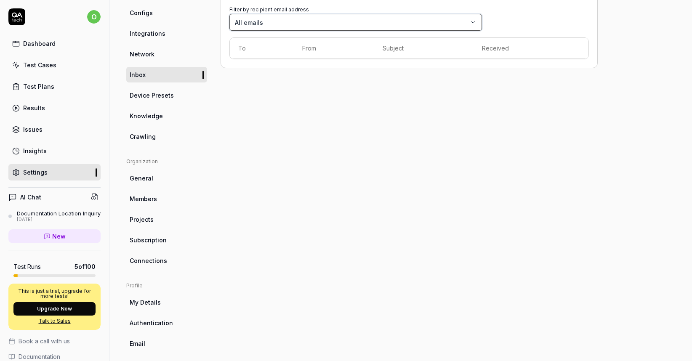
scroll to position [140, 0]
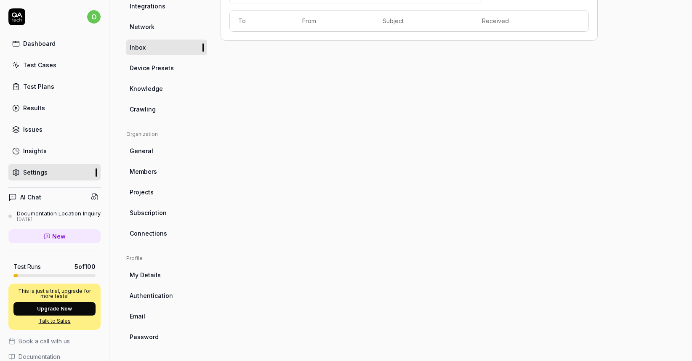
click at [150, 315] on link "Email" at bounding box center [166, 316] width 81 height 16
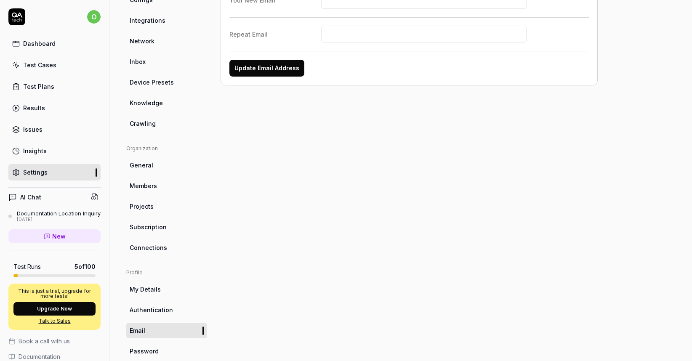
scroll to position [140, 0]
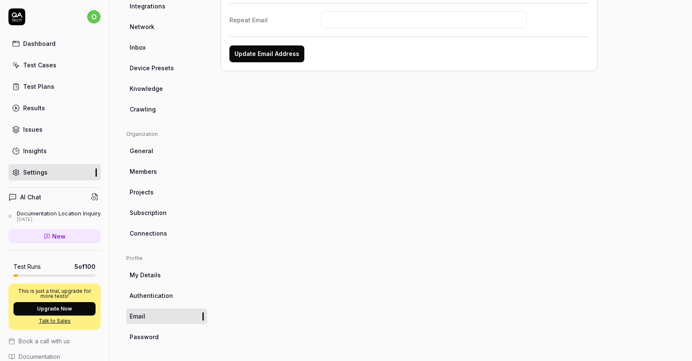
click at [152, 298] on span "Authentication" at bounding box center [151, 295] width 43 height 9
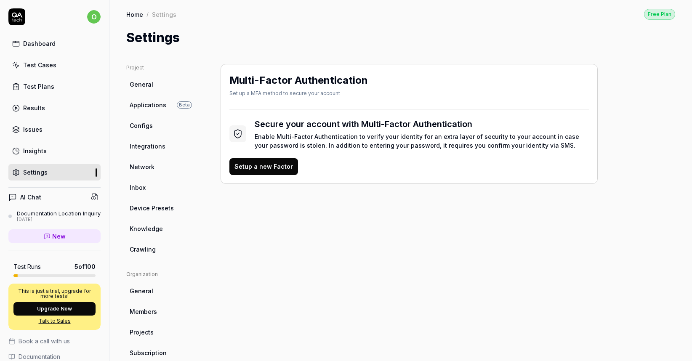
click at [156, 87] on link "General" at bounding box center [166, 85] width 81 height 16
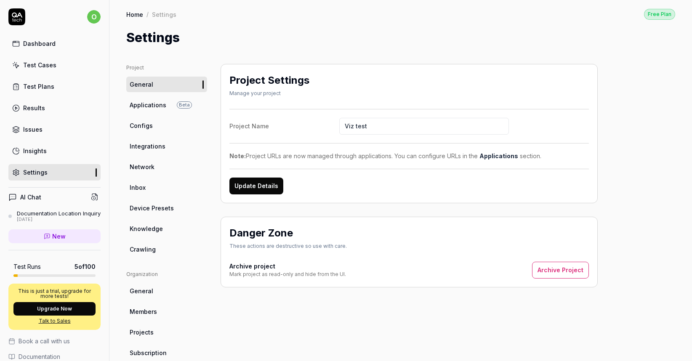
click at [152, 106] on span "Applications" at bounding box center [148, 105] width 37 height 9
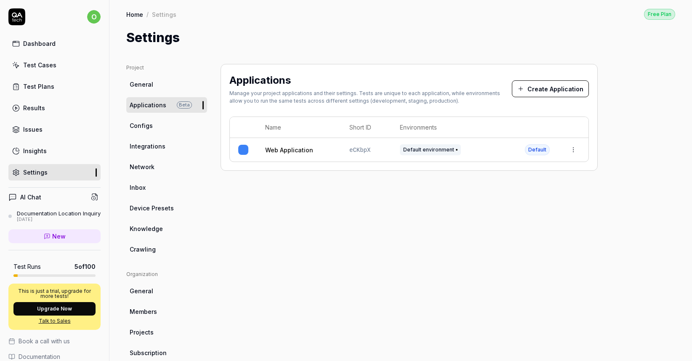
click at [143, 131] on link "Configs" at bounding box center [166, 126] width 81 height 16
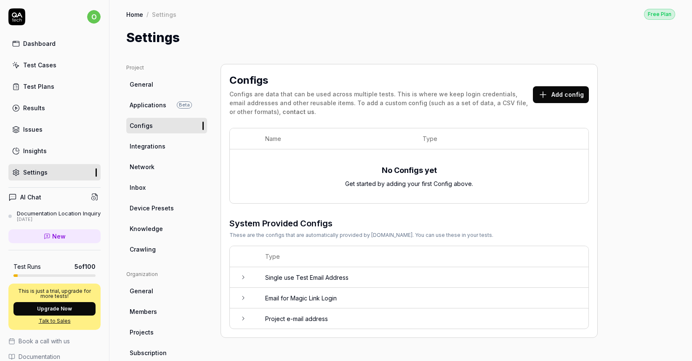
click at [292, 318] on td "Project e-mail address" at bounding box center [422, 318] width 331 height 20
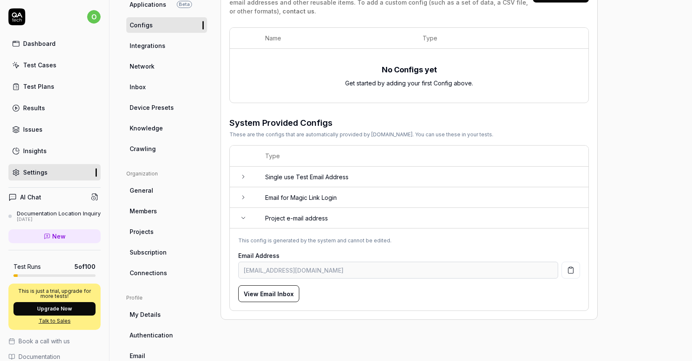
scroll to position [109, 0]
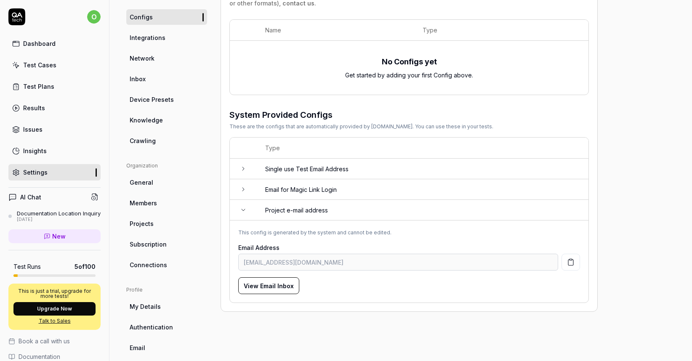
click at [572, 261] on icon "button" at bounding box center [571, 262] width 8 height 8
click at [450, 295] on td "This config is generated by the system and cannot be edited. Email Address prj-…" at bounding box center [409, 261] width 358 height 82
click at [243, 209] on icon at bounding box center [243, 210] width 7 height 7
click at [244, 189] on icon at bounding box center [243, 189] width 7 height 7
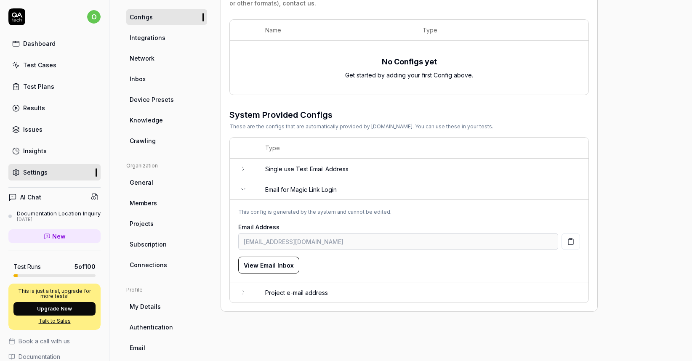
click at [272, 267] on button "View Email Inbox" at bounding box center [268, 265] width 61 height 17
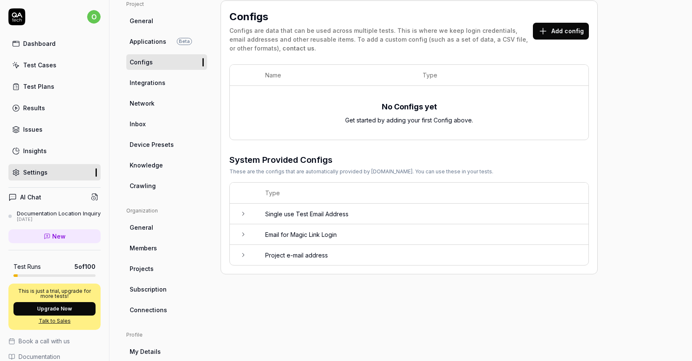
click at [303, 216] on td "Single use Test Email Address" at bounding box center [422, 214] width 331 height 21
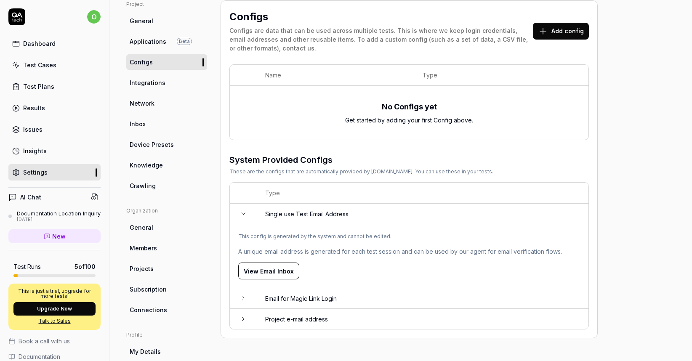
click at [245, 214] on icon at bounding box center [243, 213] width 7 height 7
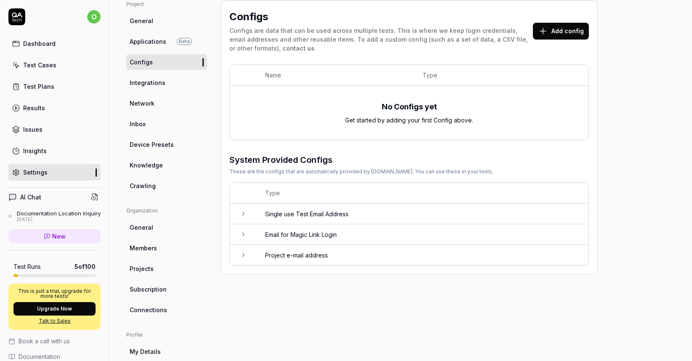
click at [36, 109] on div "Results" at bounding box center [34, 107] width 22 height 9
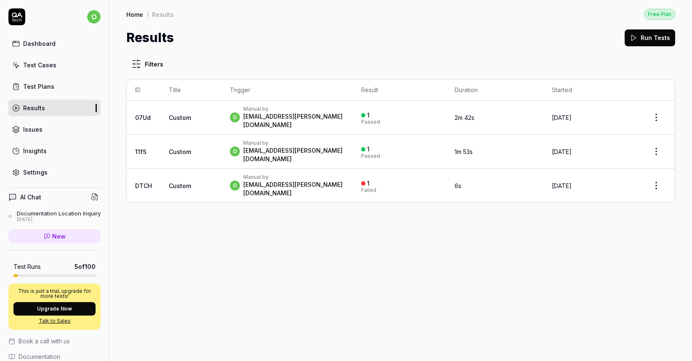
click at [41, 90] on div "Test Plans" at bounding box center [38, 86] width 31 height 9
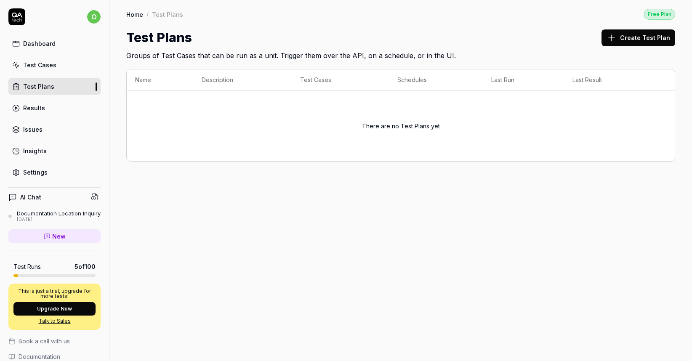
click at [52, 68] on div "Test Cases" at bounding box center [39, 65] width 33 height 9
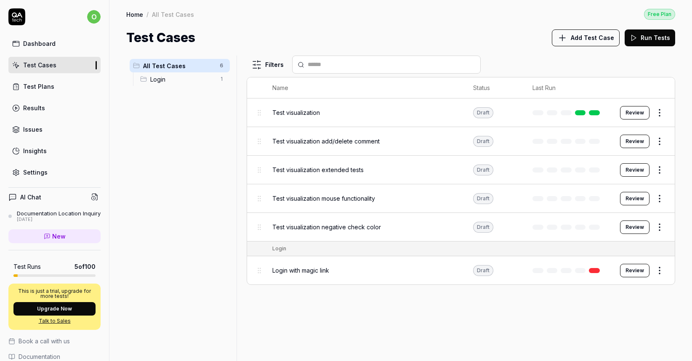
click at [654, 37] on button "Run Tests" at bounding box center [649, 37] width 50 height 17
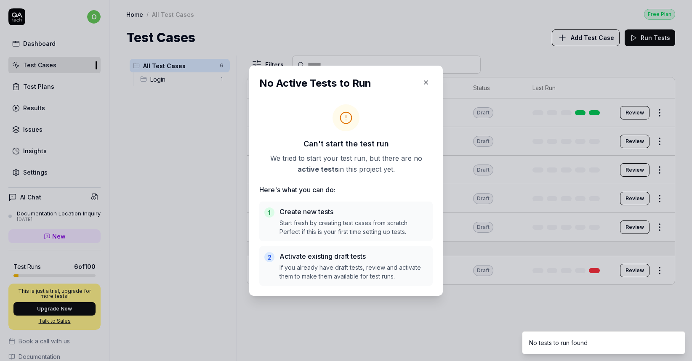
click at [424, 84] on icon "button" at bounding box center [426, 82] width 4 height 4
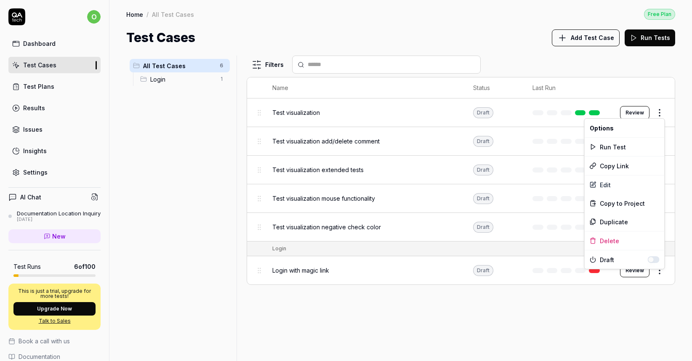
click at [655, 113] on html "o Dashboard Test Cases Test Plans Results Issues Insights Settings AI Chat Docu…" at bounding box center [346, 180] width 692 height 361
click at [654, 259] on button "button" at bounding box center [653, 259] width 12 height 7
click at [654, 260] on button "button" at bounding box center [653, 259] width 12 height 7
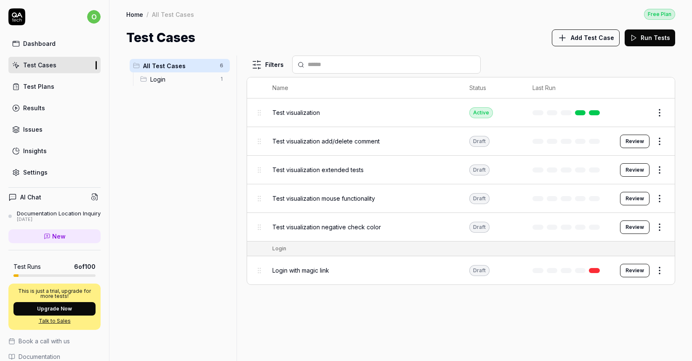
click at [646, 69] on html "o Dashboard Test Cases Test Plans Results Issues Insights Settings AI Chat Docu…" at bounding box center [346, 180] width 692 height 361
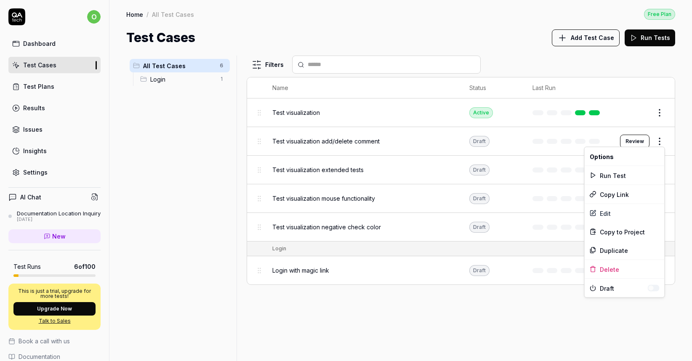
click at [660, 141] on html "o Dashboard Test Cases Test Plans Results Issues Insights Settings AI Chat Docu…" at bounding box center [346, 180] width 692 height 361
click at [654, 289] on button "button" at bounding box center [653, 288] width 12 height 7
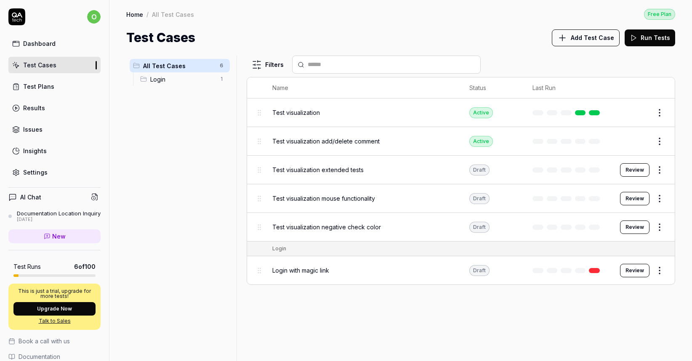
click at [653, 42] on html "o Dashboard Test Cases Test Plans Results Issues Insights Settings AI Chat Docu…" at bounding box center [346, 180] width 692 height 361
click at [36, 107] on div "Results" at bounding box center [34, 107] width 22 height 9
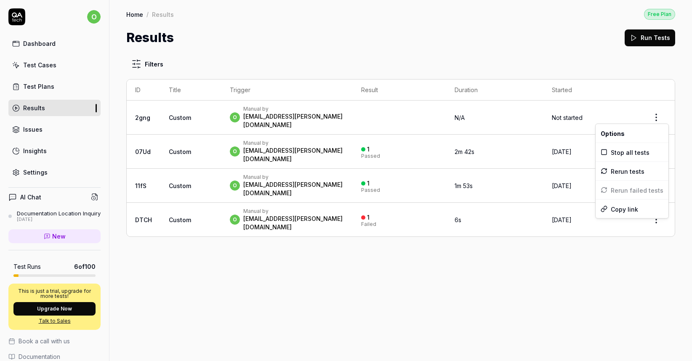
click at [656, 117] on html "o Dashboard Test Cases Test Plans Results Issues Insights Settings AI Chat Docu…" at bounding box center [346, 180] width 692 height 361
click at [656, 116] on html "o Dashboard Test Cases Test Plans Results Issues Insights Settings AI Chat Docu…" at bounding box center [346, 180] width 692 height 361
click at [416, 122] on html "o Dashboard Test Cases Test Plans Results Issues Insights Settings AI Chat Docu…" at bounding box center [346, 180] width 692 height 361
click at [282, 111] on div "Manual by" at bounding box center [293, 109] width 101 height 7
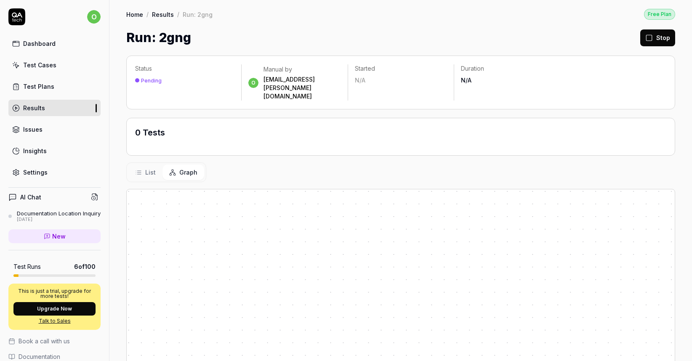
click at [146, 168] on span "List" at bounding box center [150, 172] width 11 height 9
click at [188, 168] on span "Graph" at bounding box center [188, 172] width 18 height 9
click at [191, 164] on button "Graph" at bounding box center [183, 172] width 42 height 16
click at [151, 168] on span "List" at bounding box center [150, 172] width 11 height 9
click at [185, 168] on span "Graph" at bounding box center [188, 172] width 18 height 9
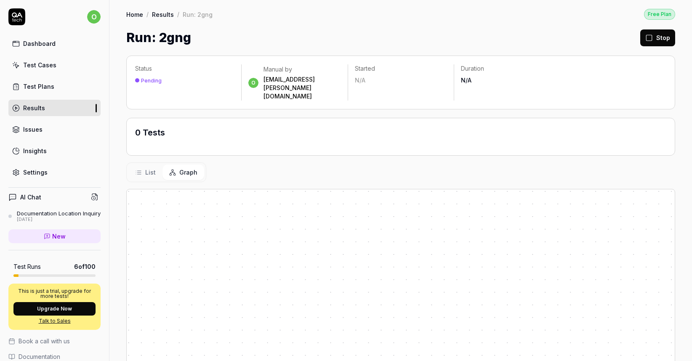
click at [47, 88] on div "Test Plans" at bounding box center [38, 86] width 31 height 9
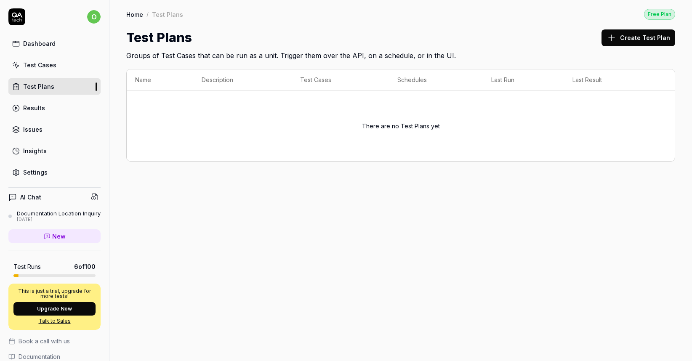
click at [49, 67] on div "Test Cases" at bounding box center [39, 65] width 33 height 9
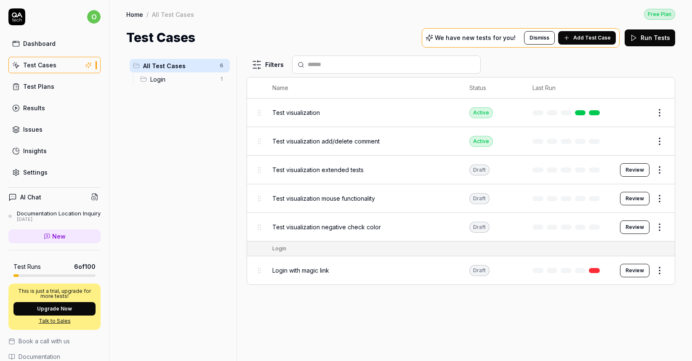
click at [659, 111] on html "o Dashboard Test Cases Test Plans Results Issues Insights Settings AI Chat Docu…" at bounding box center [346, 180] width 692 height 361
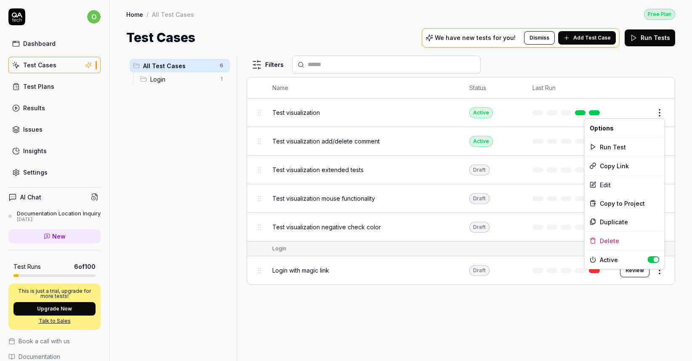
click at [649, 260] on button "button" at bounding box center [653, 259] width 12 height 7
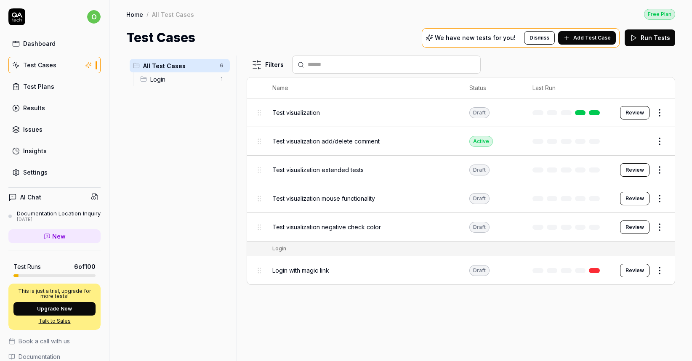
click at [631, 111] on html "o Dashboard Test Cases Test Plans Results Issues Insights Settings AI Chat Docu…" at bounding box center [346, 180] width 692 height 361
click at [634, 113] on button "Review" at bounding box center [634, 112] width 29 height 13
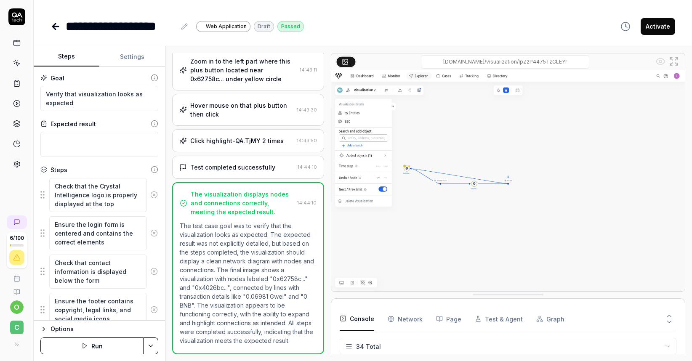
scroll to position [262, 0]
click at [126, 58] on button "Settings" at bounding box center [132, 57] width 66 height 20
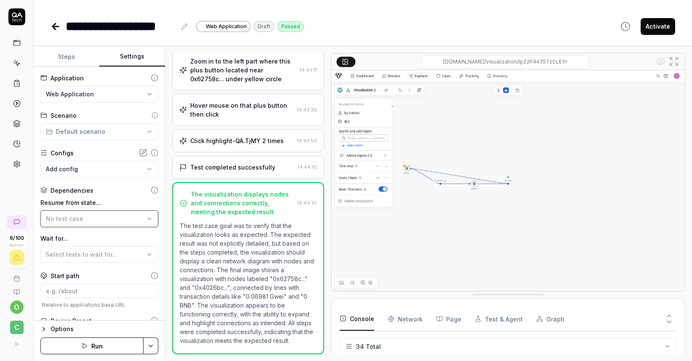
click at [147, 220] on button "No test case" at bounding box center [99, 218] width 118 height 17
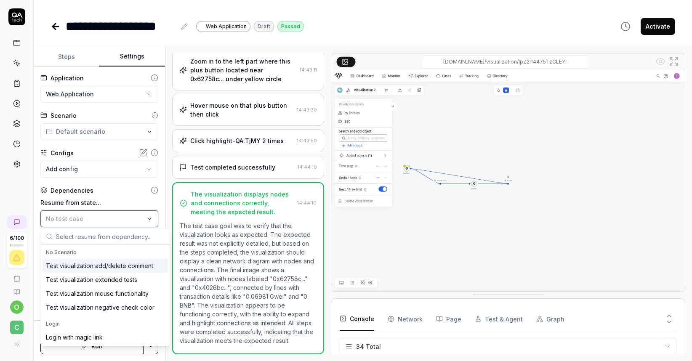
click at [146, 220] on icon "button" at bounding box center [149, 218] width 7 height 7
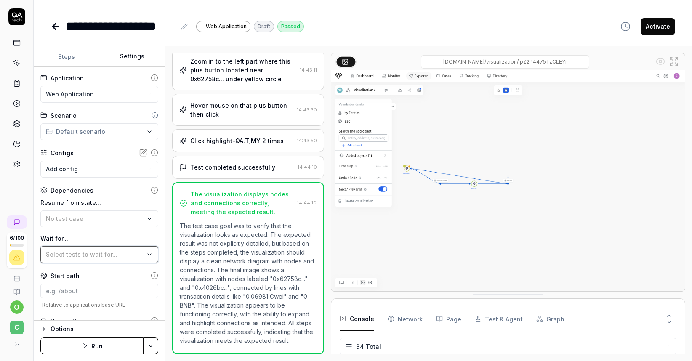
click at [146, 257] on icon "button" at bounding box center [149, 254] width 7 height 7
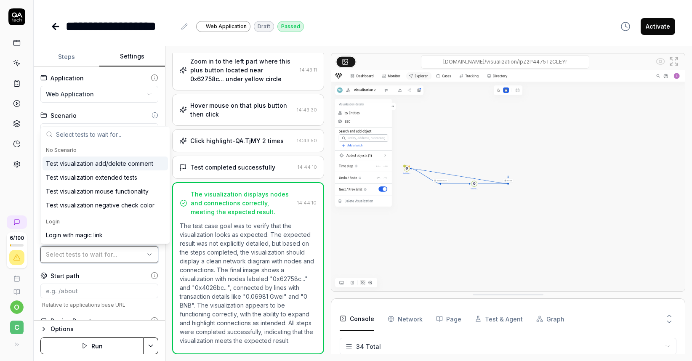
click at [146, 256] on icon "button" at bounding box center [149, 254] width 7 height 7
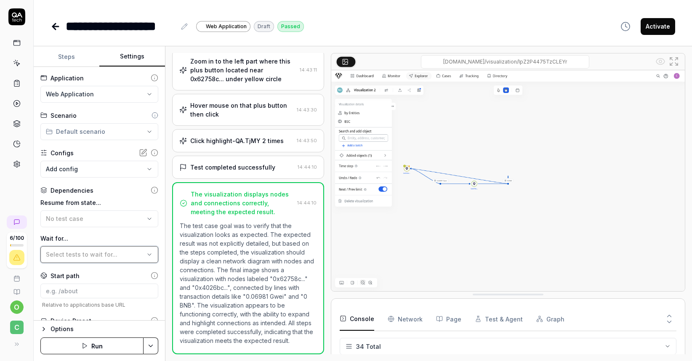
click at [146, 254] on icon "button" at bounding box center [149, 254] width 7 height 7
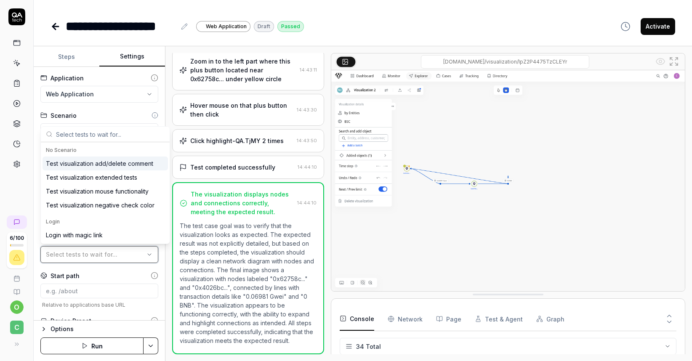
click at [146, 254] on icon "button" at bounding box center [149, 254] width 7 height 7
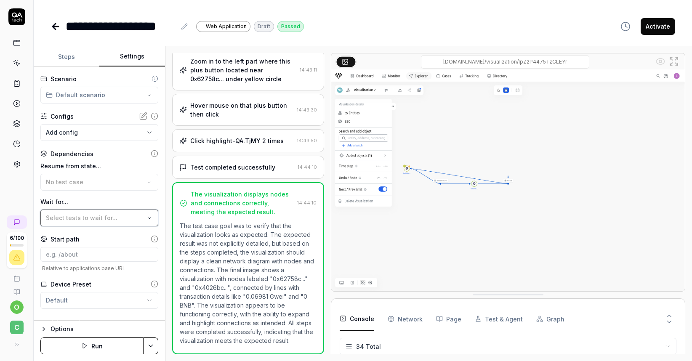
scroll to position [41, 0]
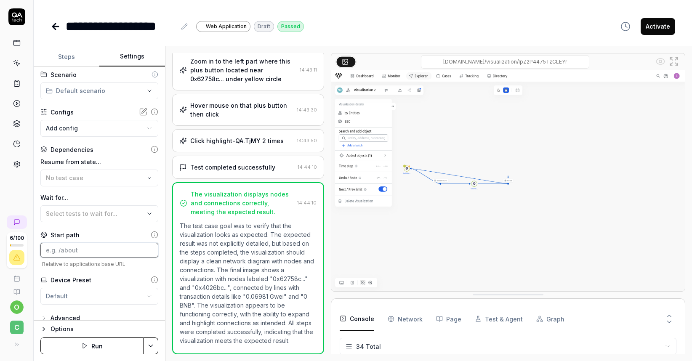
click at [123, 252] on input at bounding box center [99, 250] width 118 height 15
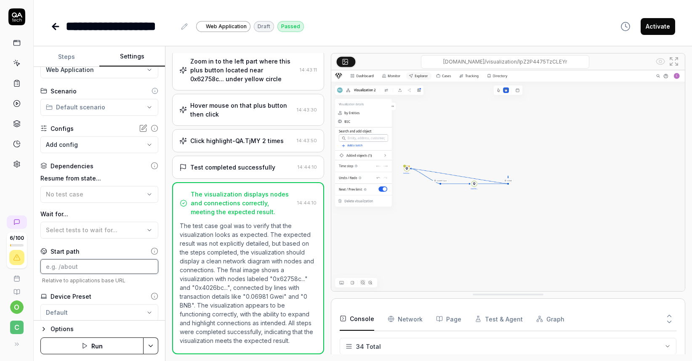
scroll to position [0, 0]
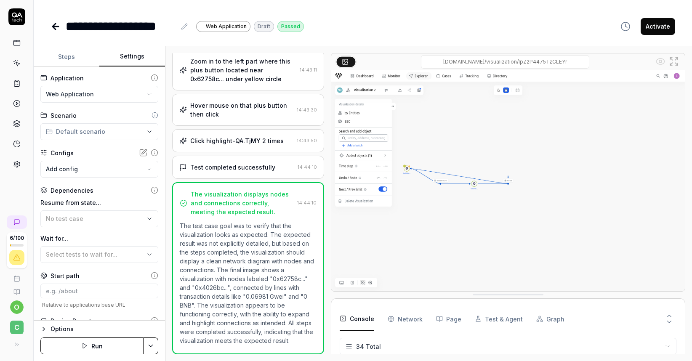
click at [135, 95] on html "**********" at bounding box center [346, 180] width 692 height 361
click at [134, 96] on html "**********" at bounding box center [346, 180] width 692 height 361
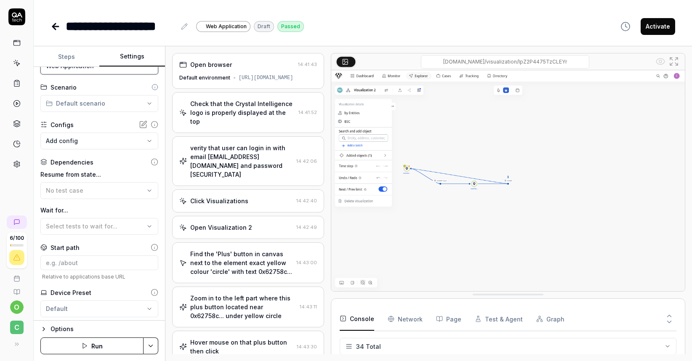
scroll to position [50, 0]
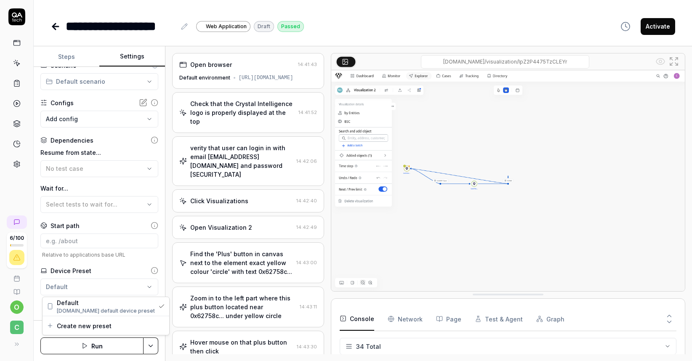
click at [142, 288] on html "**********" at bounding box center [346, 180] width 692 height 361
click at [139, 286] on html "**********" at bounding box center [346, 180] width 692 height 361
click at [59, 310] on div "Advanced" at bounding box center [64, 309] width 29 height 10
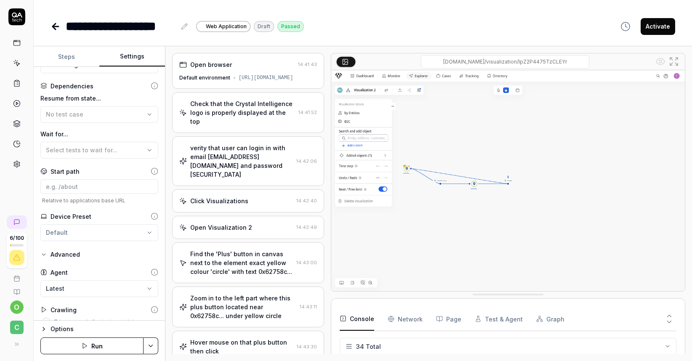
scroll to position [117, 0]
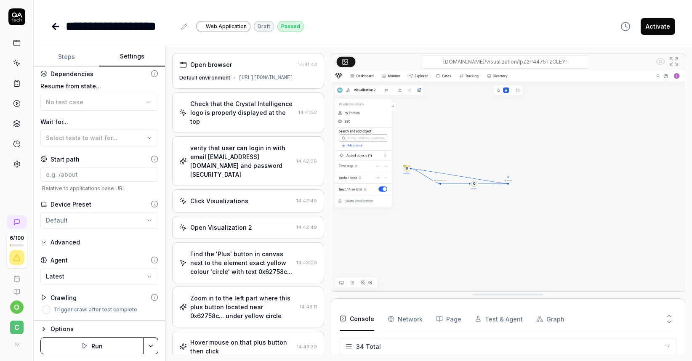
click at [148, 277] on body "**********" at bounding box center [346, 180] width 692 height 361
drag, startPoint x: 137, startPoint y: 310, endPoint x: 51, endPoint y: 314, distance: 85.9
click at [51, 314] on div "**********" at bounding box center [99, 194] width 131 height 254
copy div "Trigger crawl after test complete"
click at [45, 25] on div "**********" at bounding box center [363, 18] width 658 height 36
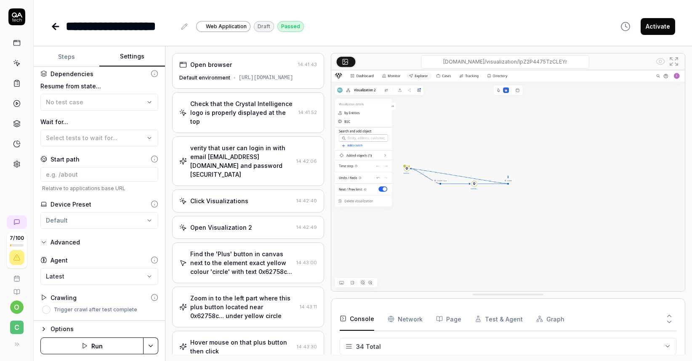
click at [55, 27] on icon at bounding box center [55, 26] width 10 height 10
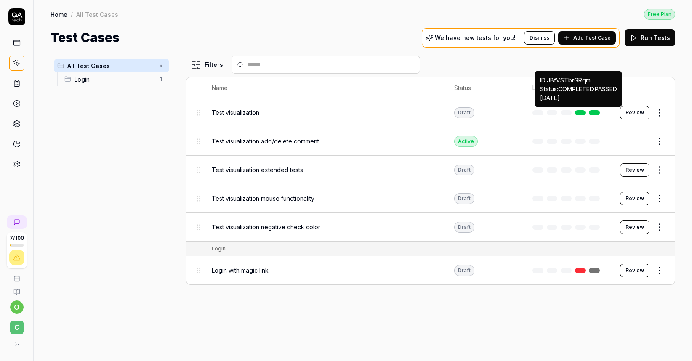
click at [584, 111] on link at bounding box center [580, 112] width 11 height 5
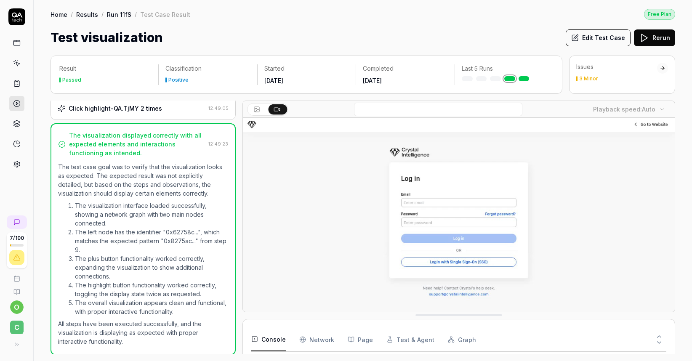
scroll to position [531, 0]
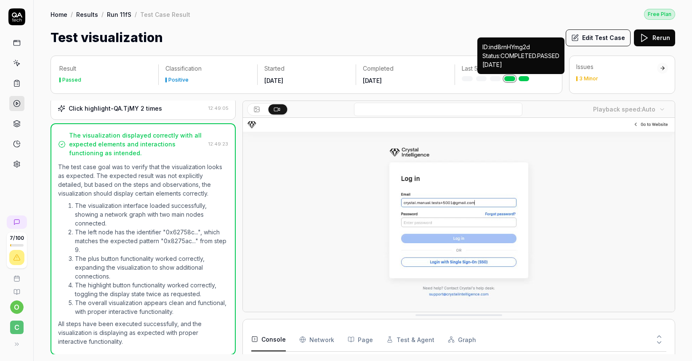
click at [524, 79] on link at bounding box center [523, 78] width 11 height 5
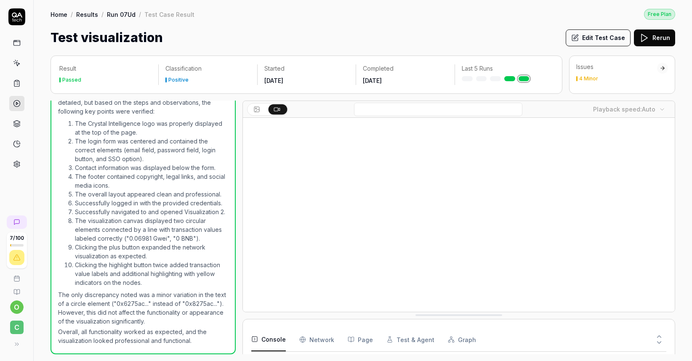
scroll to position [336, 0]
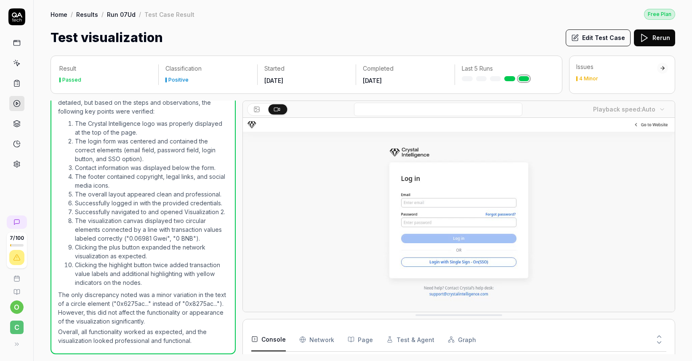
click at [493, 80] on div at bounding box center [503, 78] width 85 height 5
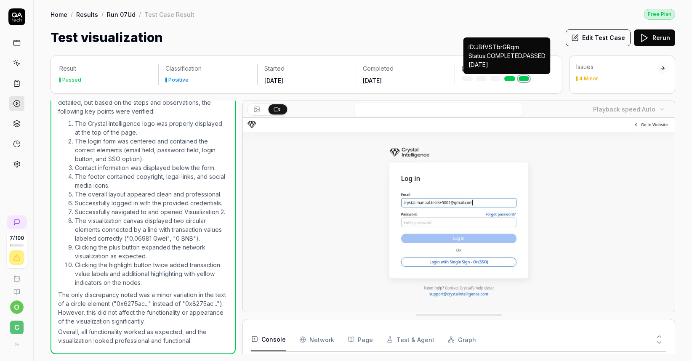
click at [511, 77] on link at bounding box center [509, 78] width 11 height 5
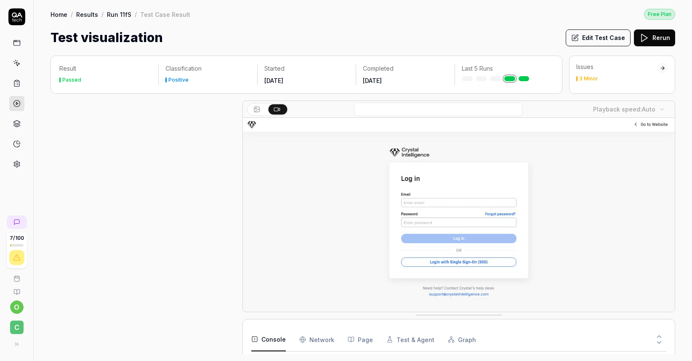
scroll to position [237, 0]
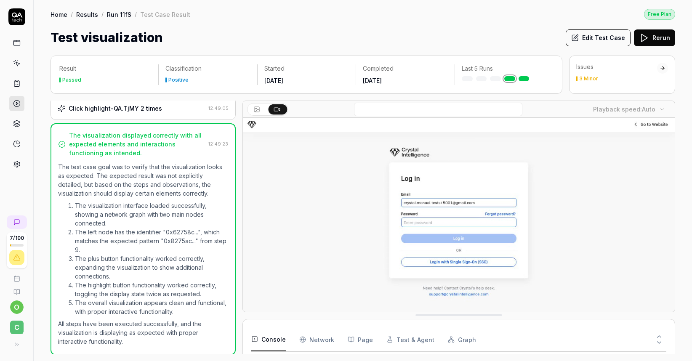
click at [90, 13] on link "Results" at bounding box center [87, 14] width 22 height 8
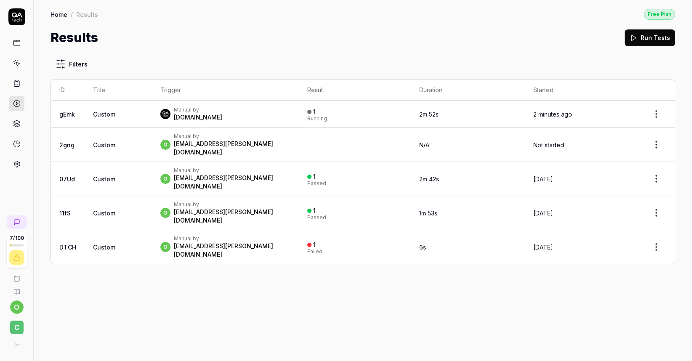
click at [279, 118] on div "Manual by QA.tech" at bounding box center [225, 113] width 130 height 15
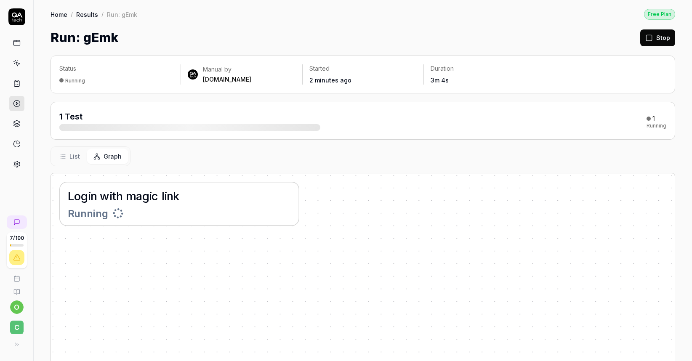
click at [91, 17] on link "Results" at bounding box center [87, 14] width 22 height 8
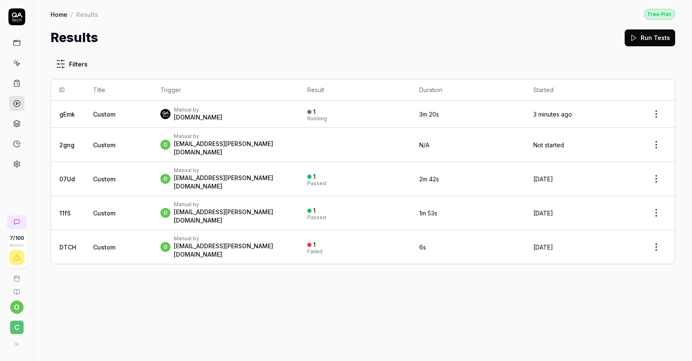
click at [19, 46] on icon at bounding box center [17, 43] width 8 height 8
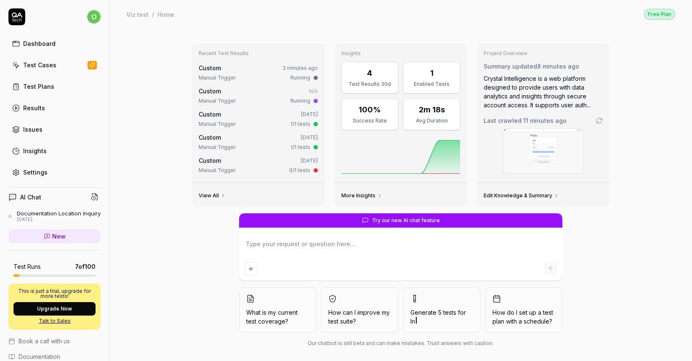
click at [50, 70] on link "Test Cases" at bounding box center [54, 65] width 92 height 16
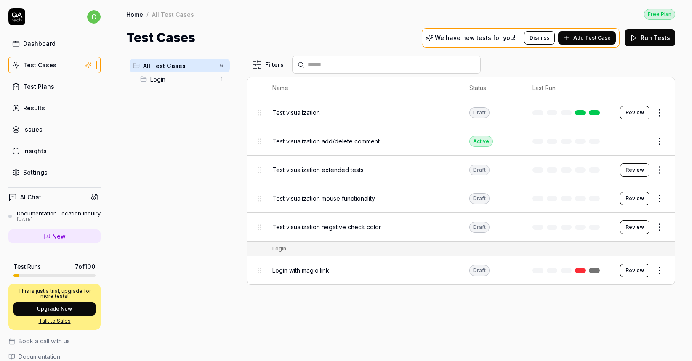
click at [43, 81] on link "Test Plans" at bounding box center [54, 86] width 92 height 16
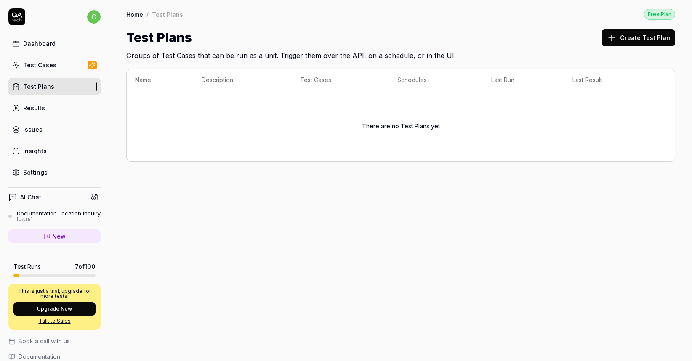
click at [32, 133] on div "Issues" at bounding box center [32, 129] width 19 height 9
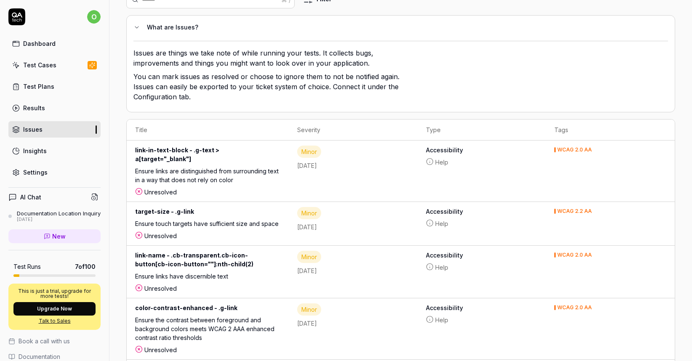
scroll to position [60, 0]
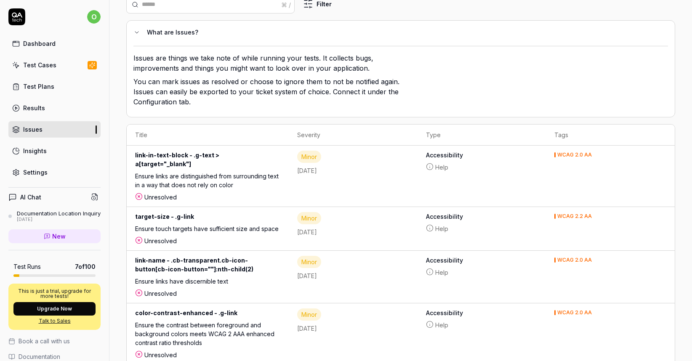
click at [361, 173] on td "Minor 1 week ago" at bounding box center [353, 176] width 129 height 61
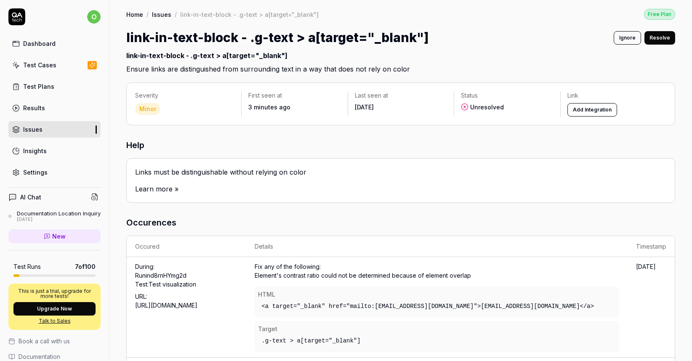
click at [133, 14] on link "Home" at bounding box center [134, 14] width 17 height 8
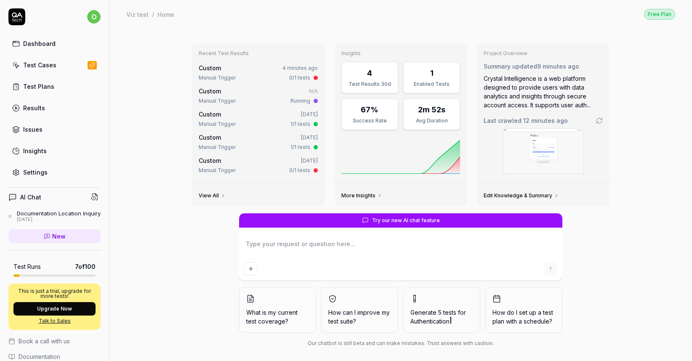
click at [41, 69] on div "Test Cases" at bounding box center [39, 65] width 33 height 9
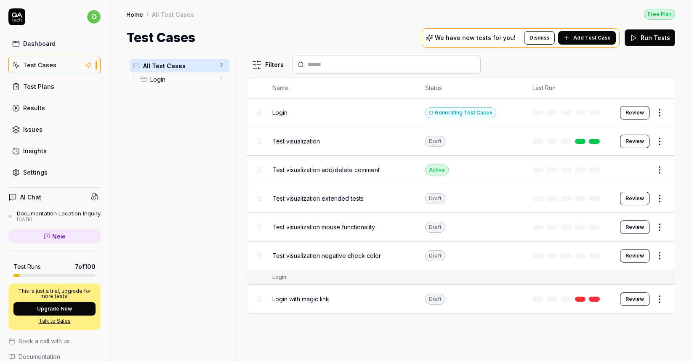
click at [373, 109] on div "Login" at bounding box center [340, 112] width 136 height 9
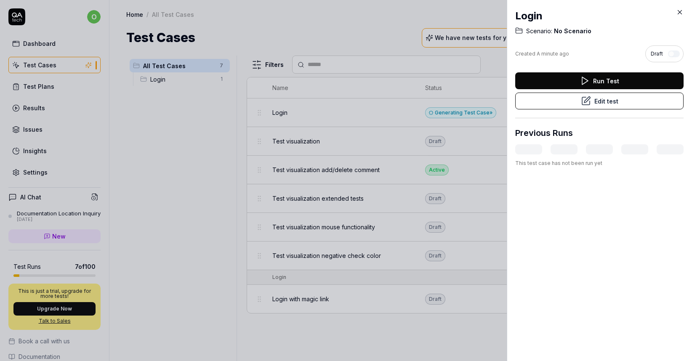
click at [680, 11] on icon at bounding box center [680, 13] width 4 height 4
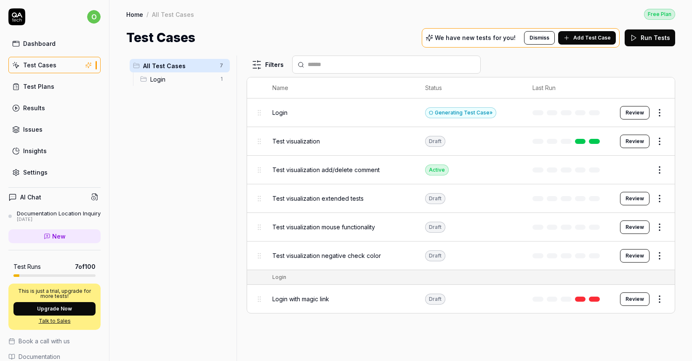
click at [660, 114] on html "o Dashboard Test Cases Test Plans Results Issues Insights Settings AI Chat Docu…" at bounding box center [346, 180] width 692 height 361
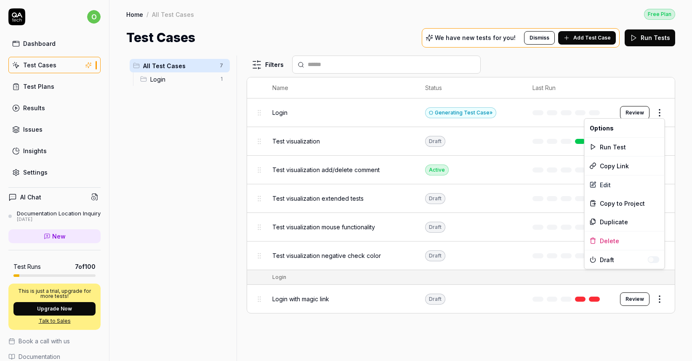
click at [639, 114] on html "o Dashboard Test Cases Test Plans Results Issues Insights Settings AI Chat Docu…" at bounding box center [346, 180] width 692 height 361
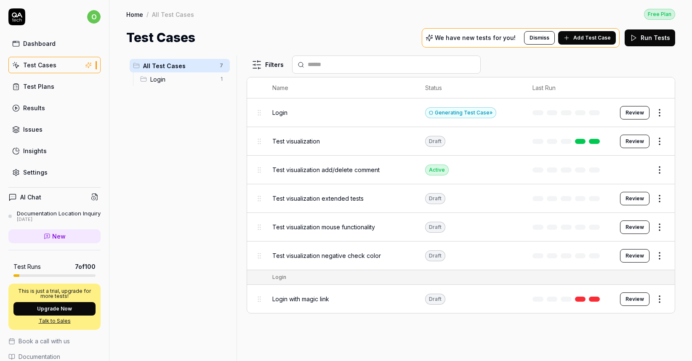
click at [639, 114] on button "Review" at bounding box center [634, 112] width 29 height 13
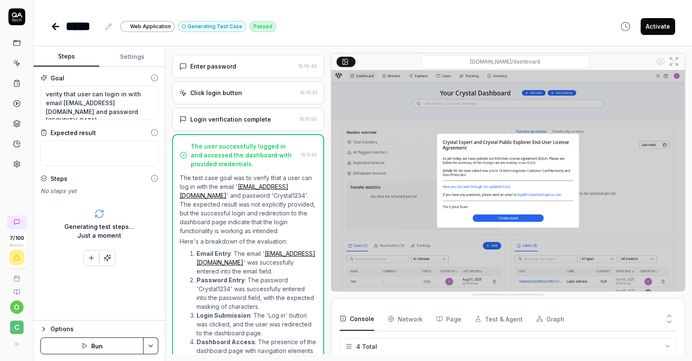
scroll to position [156, 0]
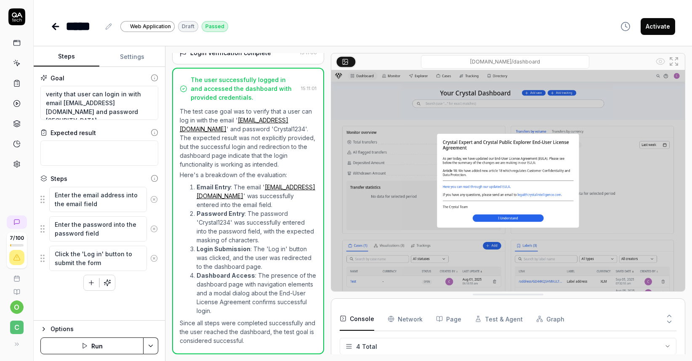
click at [18, 86] on icon at bounding box center [17, 84] width 8 height 8
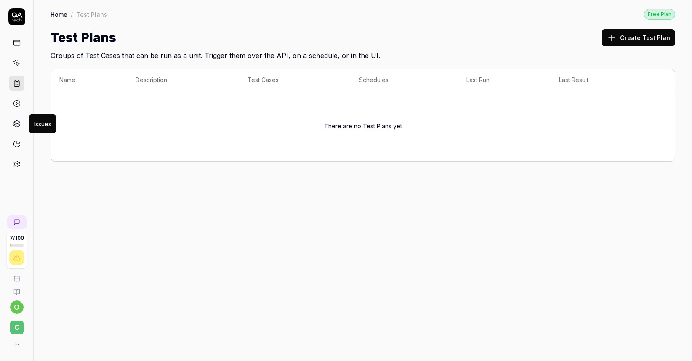
click at [14, 124] on icon at bounding box center [17, 124] width 8 height 8
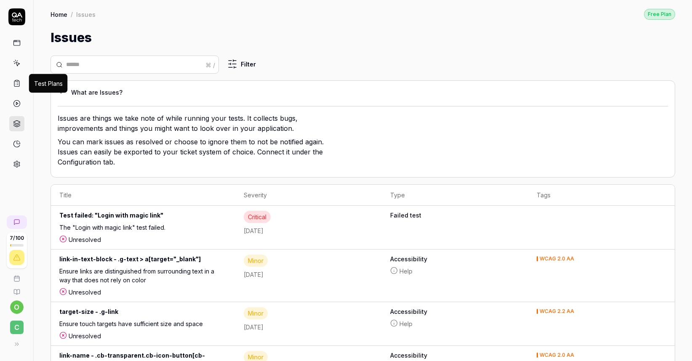
click at [16, 85] on icon at bounding box center [17, 84] width 8 height 8
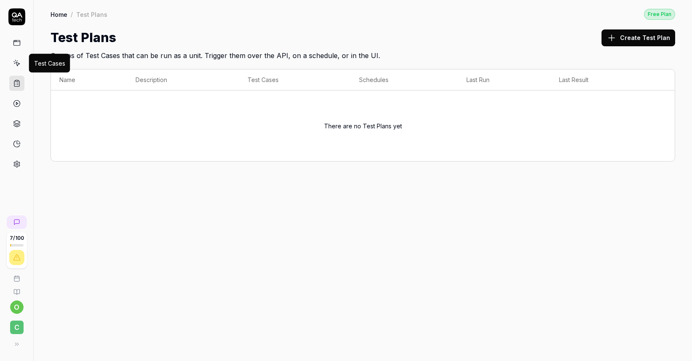
click at [16, 65] on icon at bounding box center [17, 63] width 8 height 8
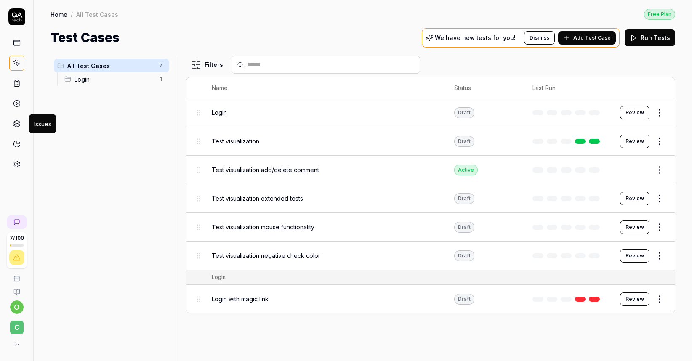
click at [19, 126] on icon at bounding box center [16, 126] width 6 height 2
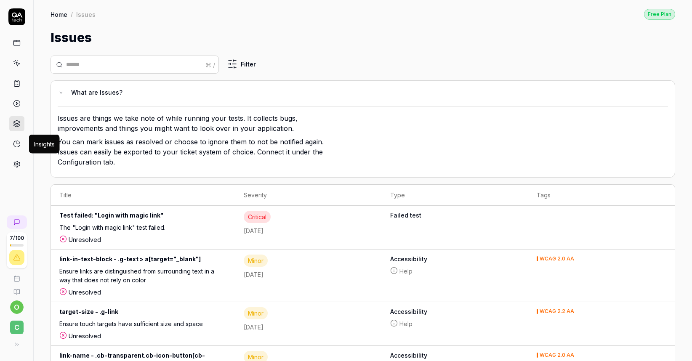
click at [18, 145] on icon at bounding box center [17, 144] width 8 height 8
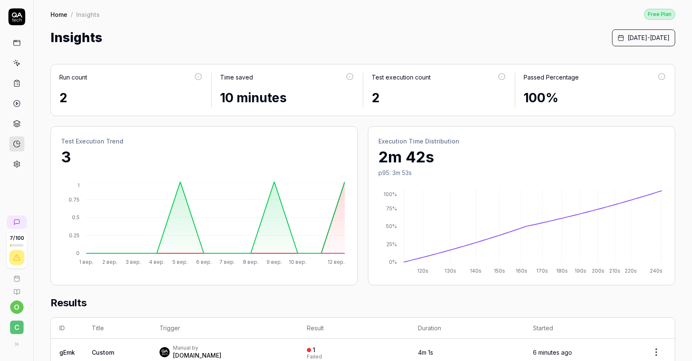
click at [15, 84] on icon at bounding box center [17, 84] width 8 height 8
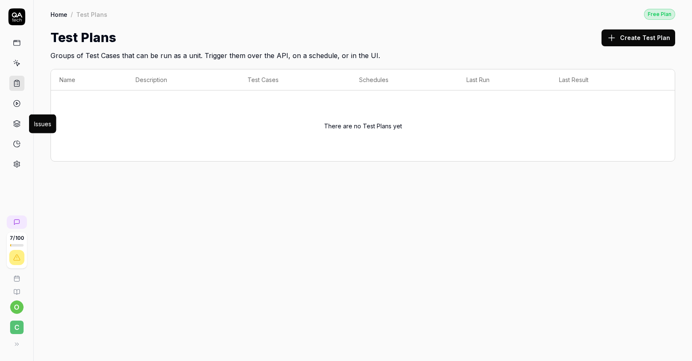
click at [14, 124] on icon at bounding box center [17, 124] width 8 height 8
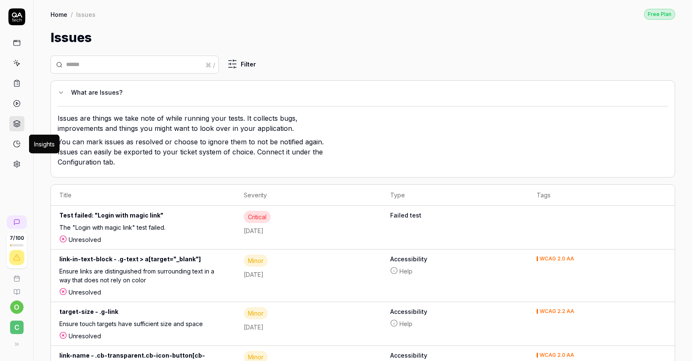
click at [16, 143] on icon at bounding box center [17, 142] width 3 height 3
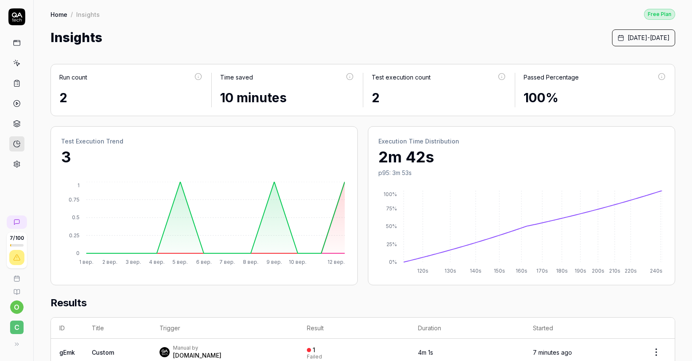
click at [21, 125] on link at bounding box center [16, 123] width 15 height 15
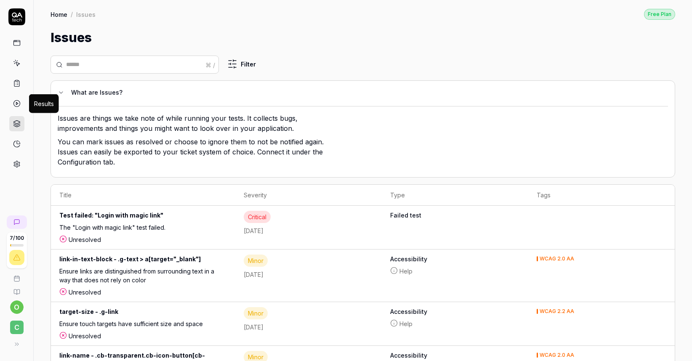
click at [19, 104] on circle at bounding box center [16, 104] width 6 height 6
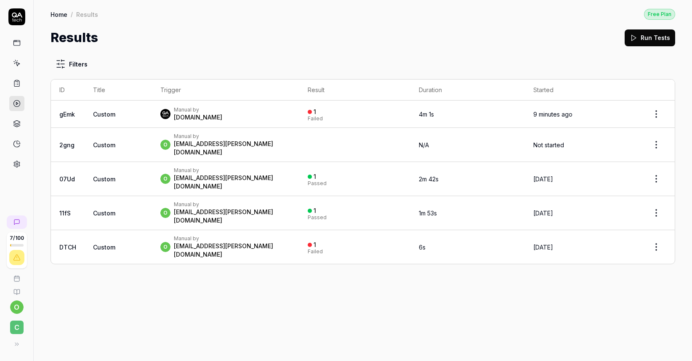
click at [21, 85] on link at bounding box center [16, 83] width 15 height 15
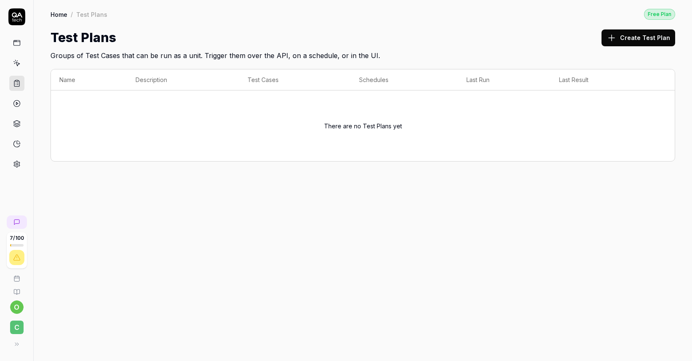
click at [19, 62] on icon at bounding box center [17, 63] width 8 height 8
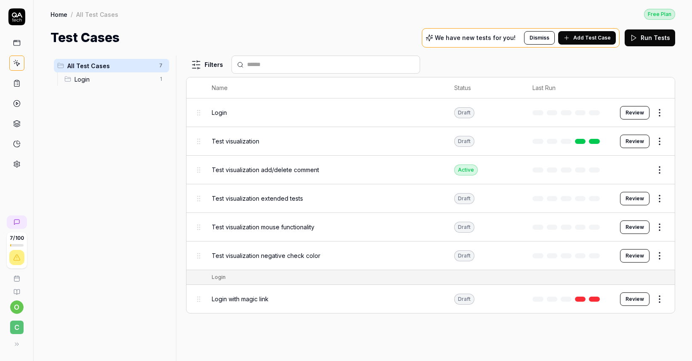
click at [287, 111] on div "Login" at bounding box center [324, 112] width 225 height 9
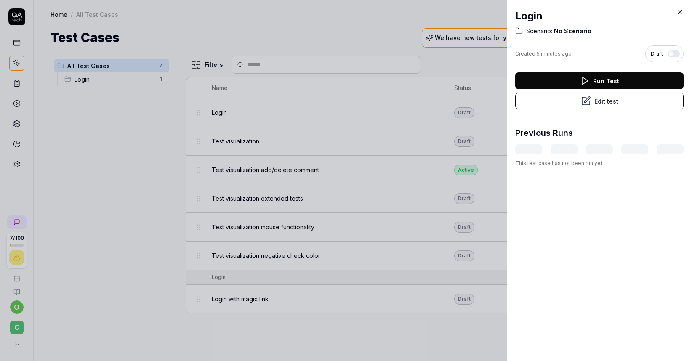
click at [605, 99] on button "Edit test" at bounding box center [599, 101] width 168 height 17
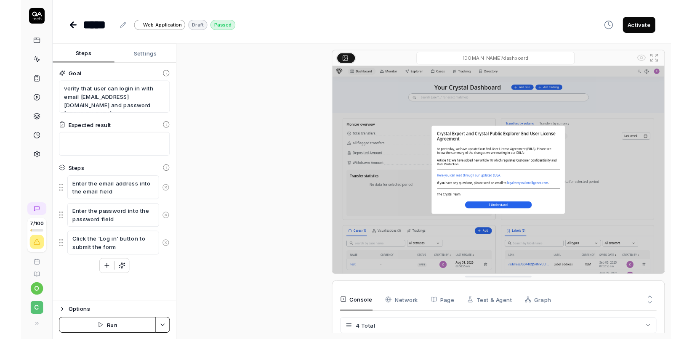
scroll to position [156, 0]
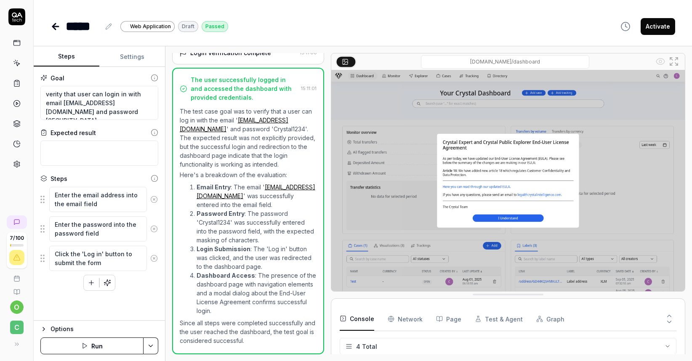
click at [50, 28] on icon at bounding box center [55, 26] width 10 height 10
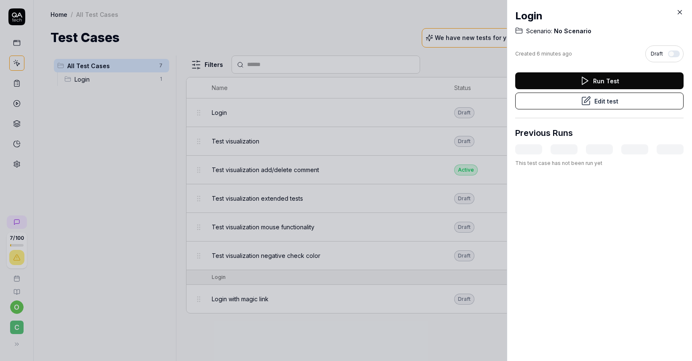
click at [679, 13] on icon at bounding box center [680, 12] width 8 height 8
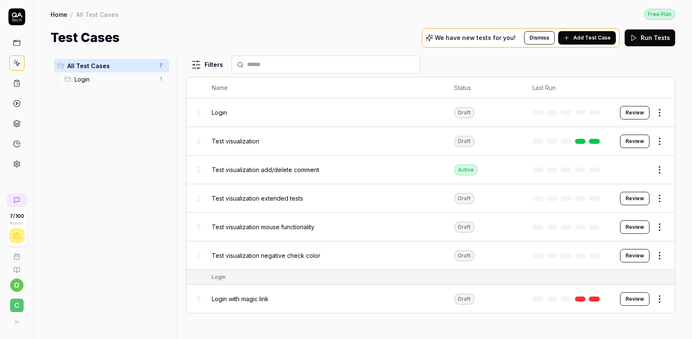
click at [659, 139] on html "7 / 100 o C Home / All Test Cases Free Plan Home / All Test Cases Free Plan Tes…" at bounding box center [346, 169] width 692 height 339
click at [581, 85] on html "7 / 100 o C Home / All Test Cases Free Plan Home / All Test Cases Free Plan Tes…" at bounding box center [346, 169] width 692 height 339
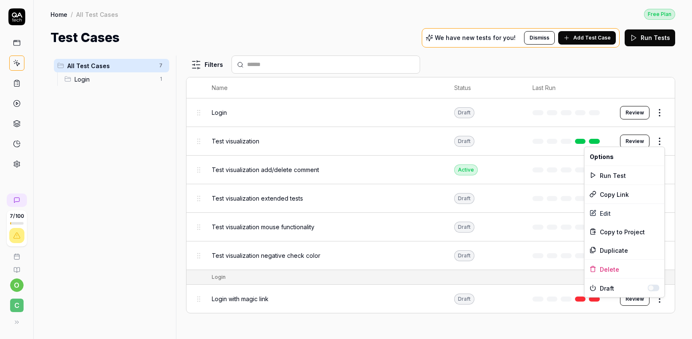
click at [660, 141] on html "7 / 100 o C Home / All Test Cases Free Plan Home / All Test Cases Free Plan Tes…" at bounding box center [346, 169] width 692 height 339
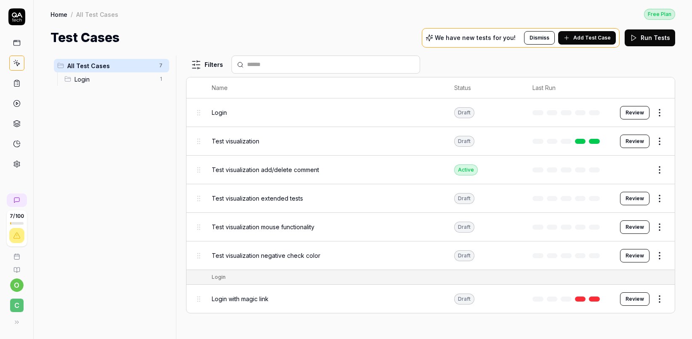
click at [507, 58] on html "7 / 100 o C Home / All Test Cases Free Plan Home / All Test Cases Free Plan Tes…" at bounding box center [346, 169] width 692 height 339
click at [655, 168] on html "7 / 100 o C Home / All Test Cases Free Plan Home / All Test Cases Free Plan Tes…" at bounding box center [346, 169] width 692 height 339
click at [502, 162] on html "7 / 100 o C Home / All Test Cases Free Plan Home / All Test Cases Free Plan Tes…" at bounding box center [346, 169] width 692 height 339
click at [659, 142] on html "7 / 100 o C Home / All Test Cases Free Plan Home / All Test Cases Free Plan Tes…" at bounding box center [346, 169] width 692 height 339
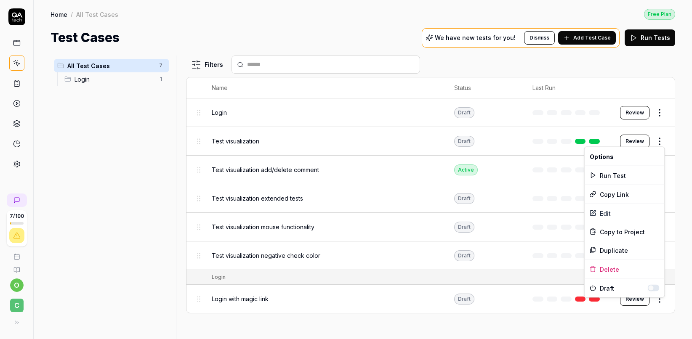
click at [502, 165] on html "7 / 100 o C Home / All Test Cases Free Plan Home / All Test Cases Free Plan Tes…" at bounding box center [346, 169] width 692 height 339
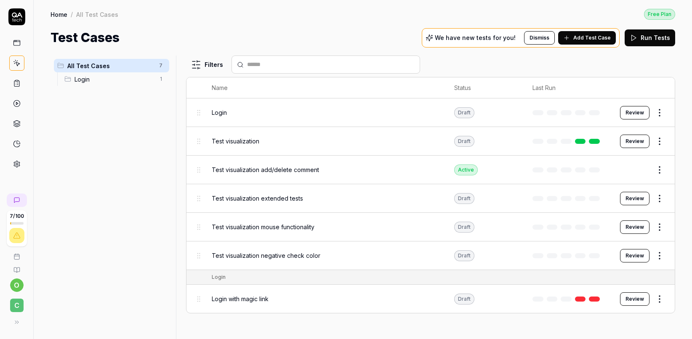
click at [634, 143] on button "Review" at bounding box center [634, 141] width 29 height 13
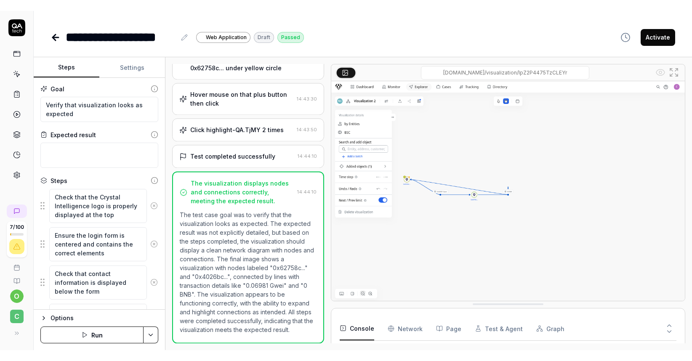
scroll to position [284, 0]
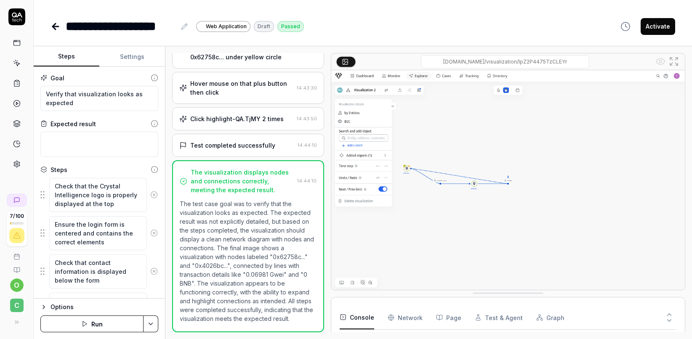
type textarea "*"
click at [52, 27] on icon at bounding box center [55, 26] width 10 height 10
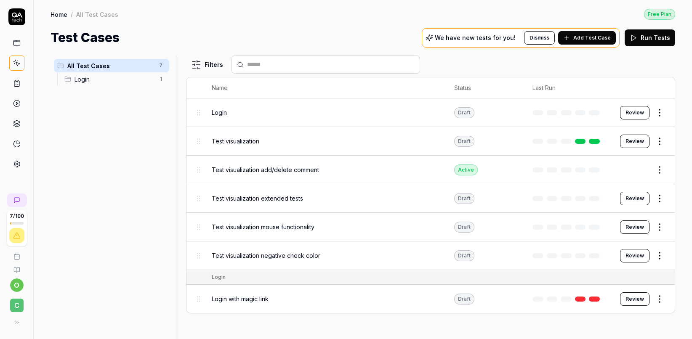
click at [663, 140] on html "7 / 100 o C Home / All Test Cases Free Plan Home / All Test Cases Free Plan Tes…" at bounding box center [346, 169] width 692 height 339
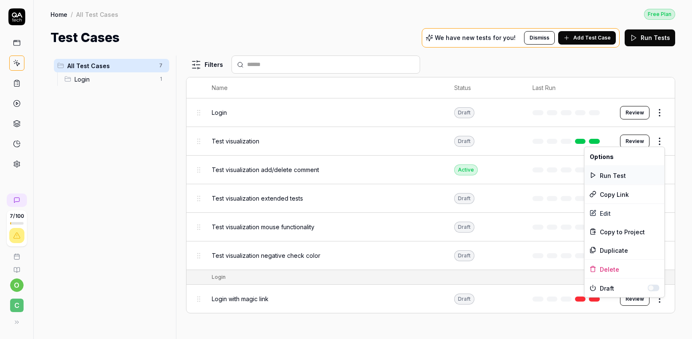
click at [613, 177] on div "Run Test" at bounding box center [624, 175] width 80 height 19
